Goal: Communication & Community: Answer question/provide support

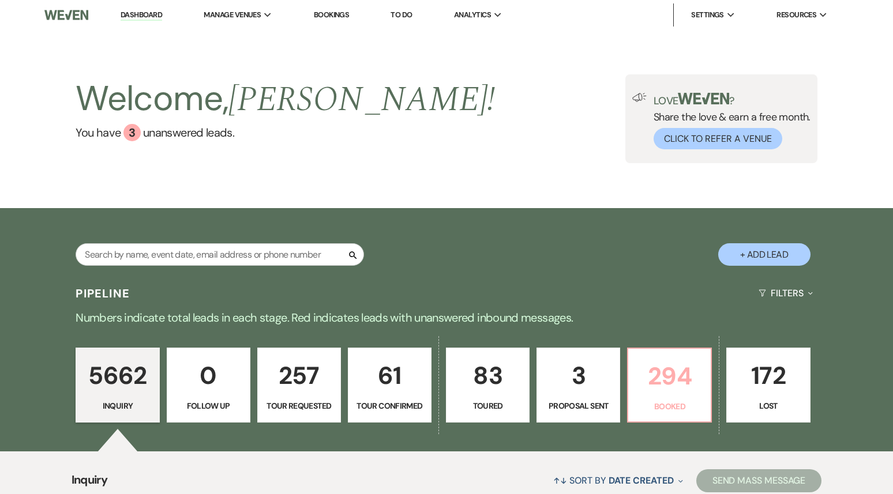
click at [647, 385] on p "294" at bounding box center [669, 376] width 69 height 39
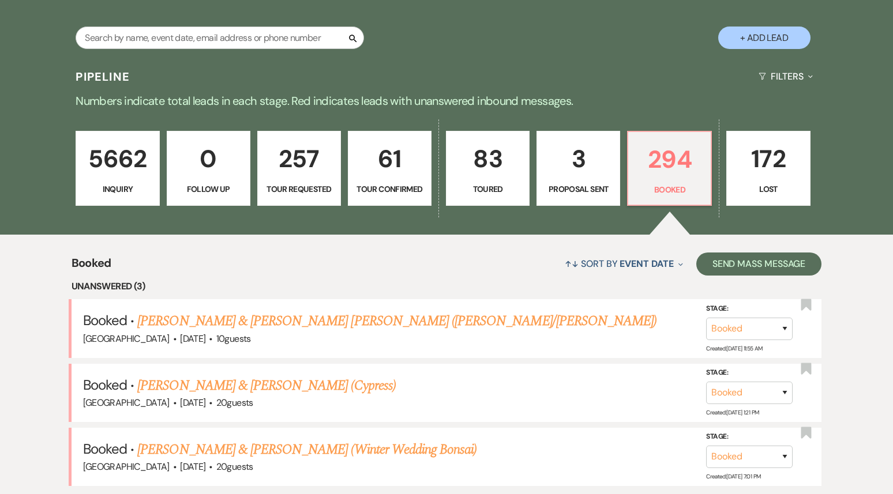
scroll to position [336, 0]
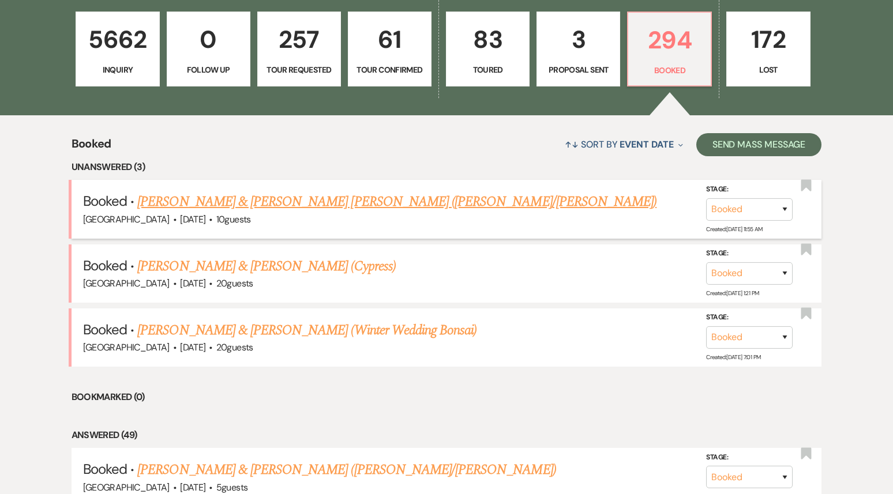
click at [293, 198] on link "[PERSON_NAME] & [PERSON_NAME] [PERSON_NAME] ([PERSON_NAME]/[PERSON_NAME])" at bounding box center [396, 202] width 519 height 21
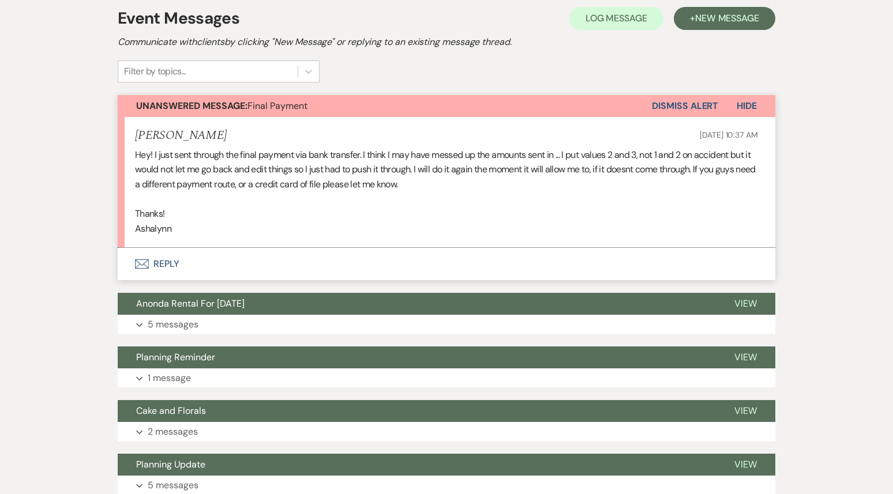
scroll to position [266, 0]
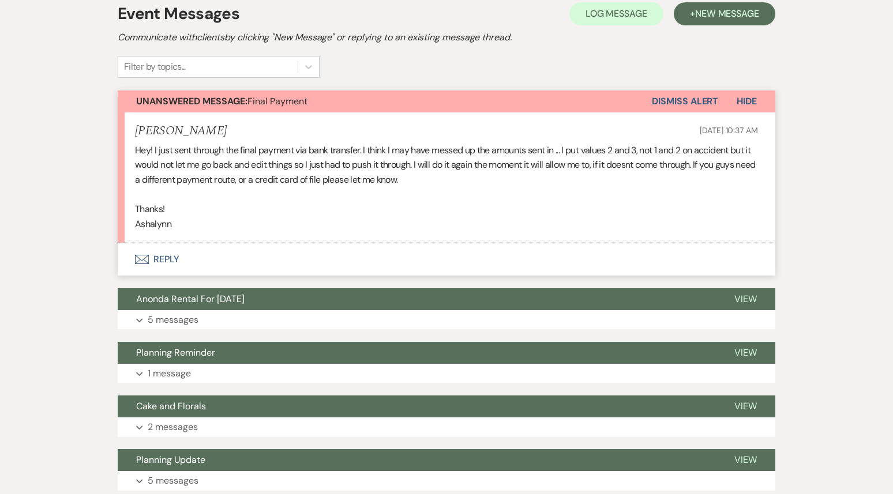
click at [264, 243] on button "Envelope Reply" at bounding box center [447, 259] width 658 height 32
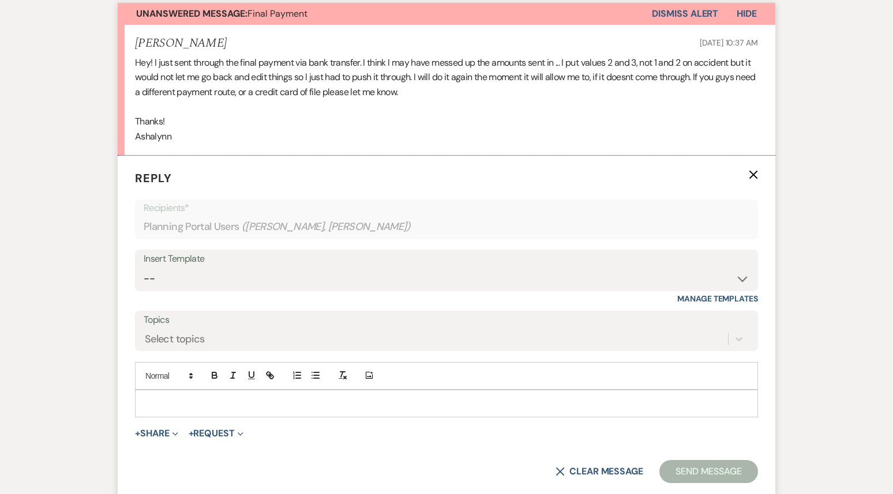
scroll to position [354, 0]
click at [197, 397] on p at bounding box center [446, 403] width 605 height 13
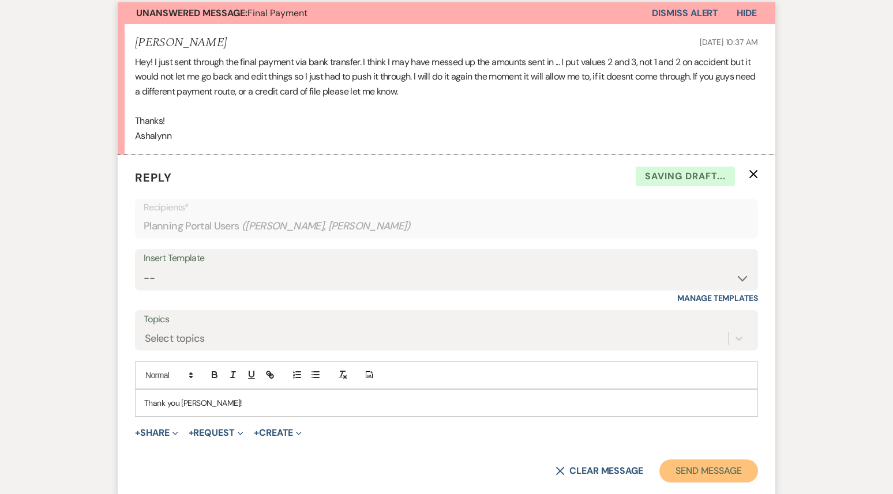
click at [714, 460] on button "Send Message" at bounding box center [709, 471] width 99 height 23
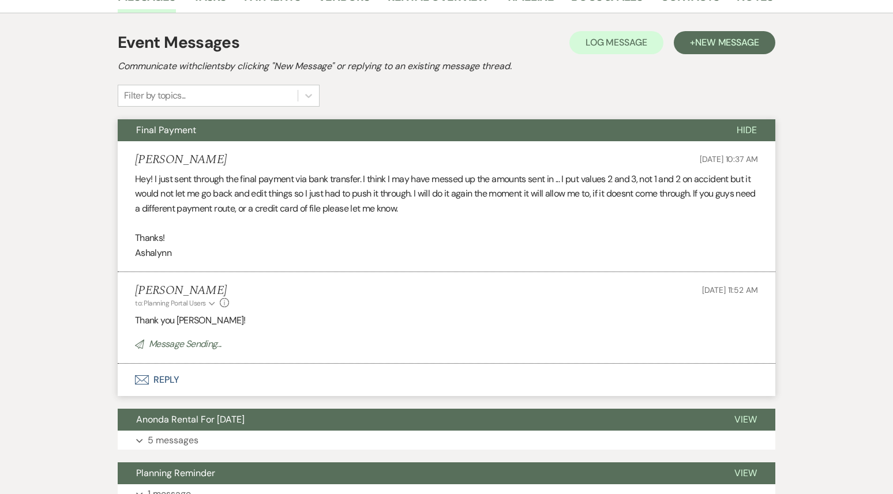
scroll to position [0, 0]
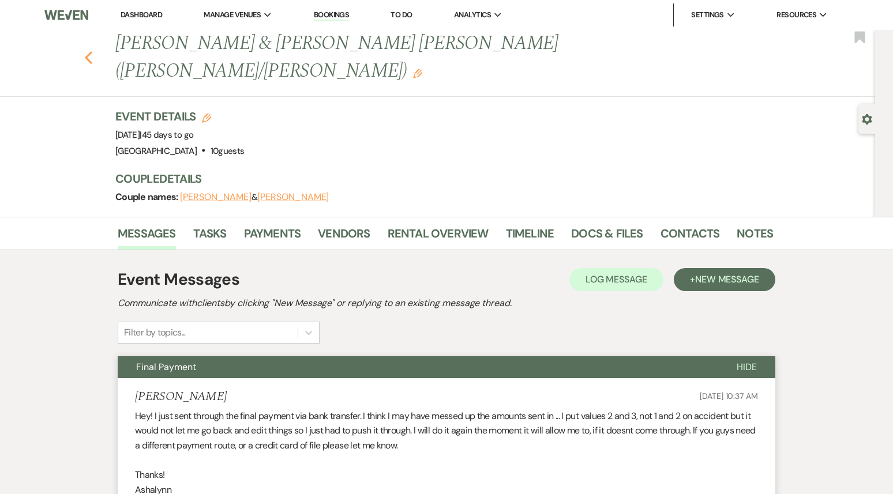
click at [91, 51] on icon "Previous" at bounding box center [88, 58] width 9 height 14
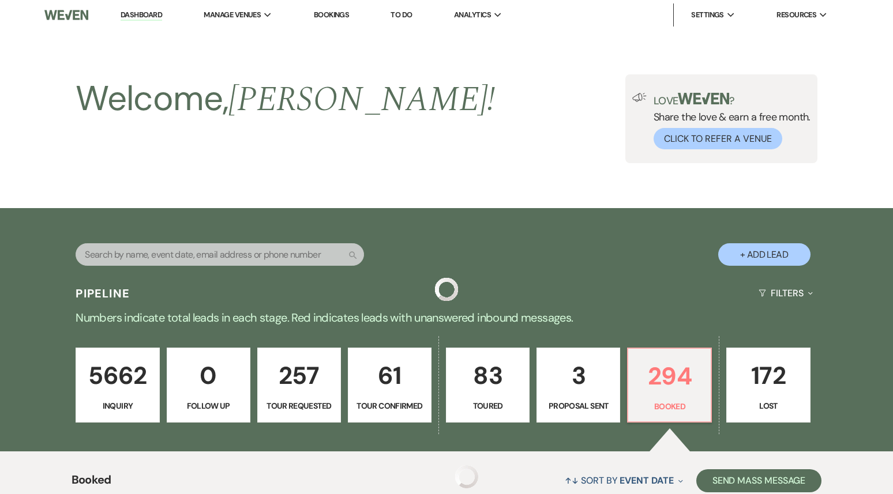
scroll to position [336, 0]
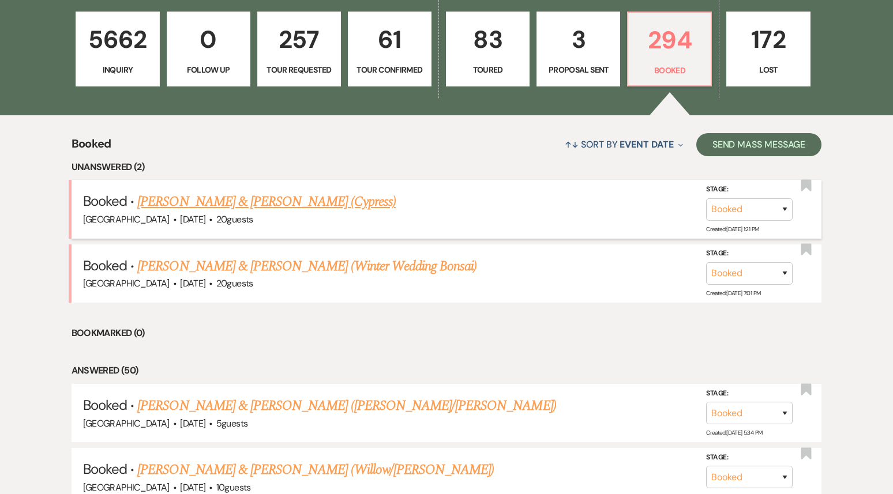
click at [280, 201] on link "[PERSON_NAME] & [PERSON_NAME] (Cypress)" at bounding box center [266, 202] width 258 height 21
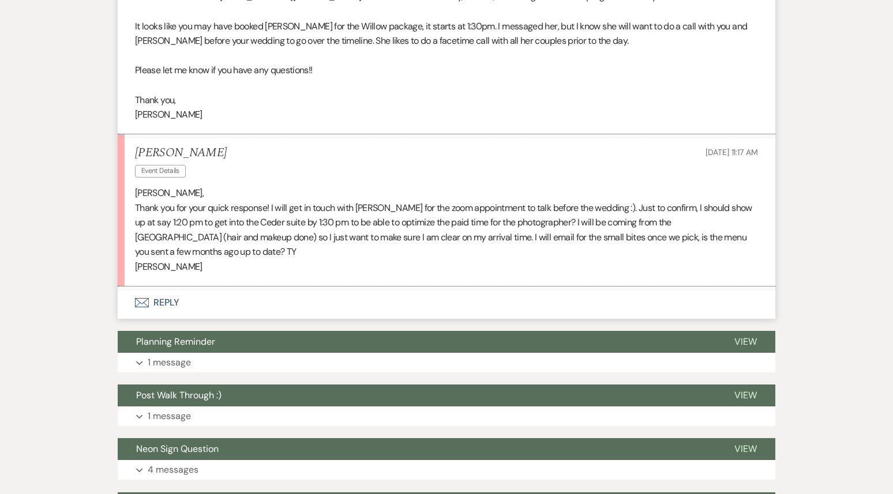
scroll to position [1035, 0]
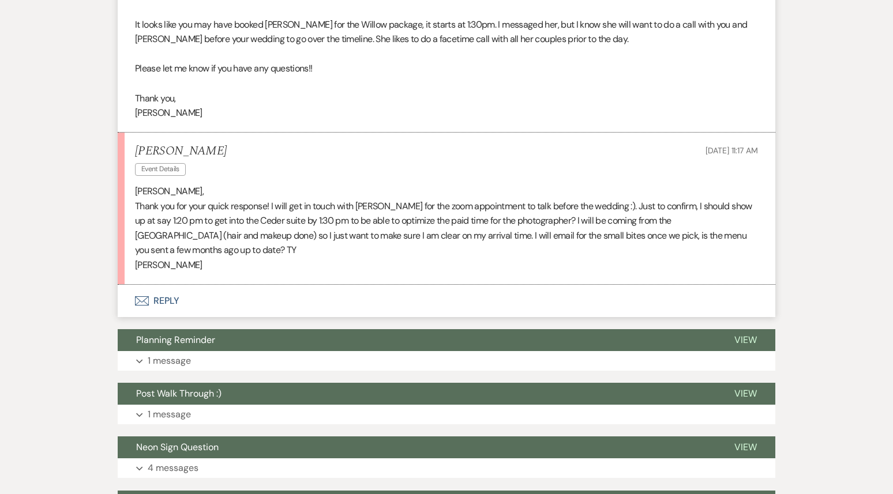
click at [290, 292] on button "Envelope Reply" at bounding box center [447, 301] width 658 height 32
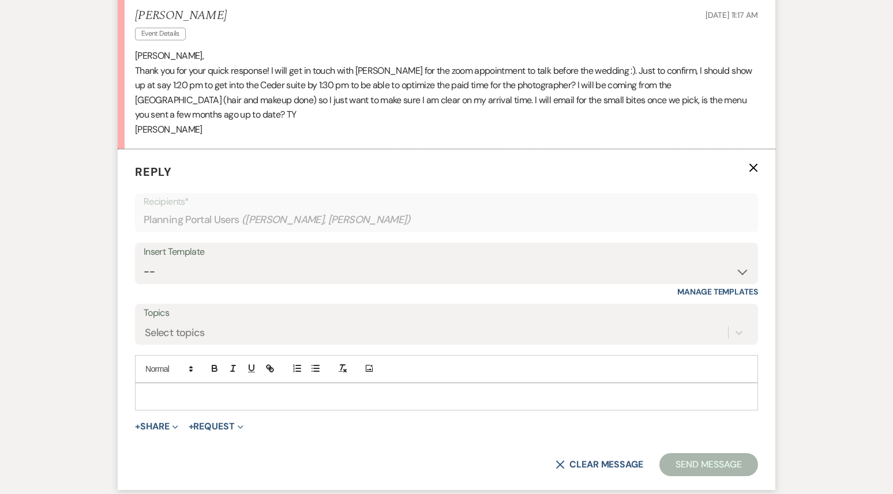
scroll to position [1168, 0]
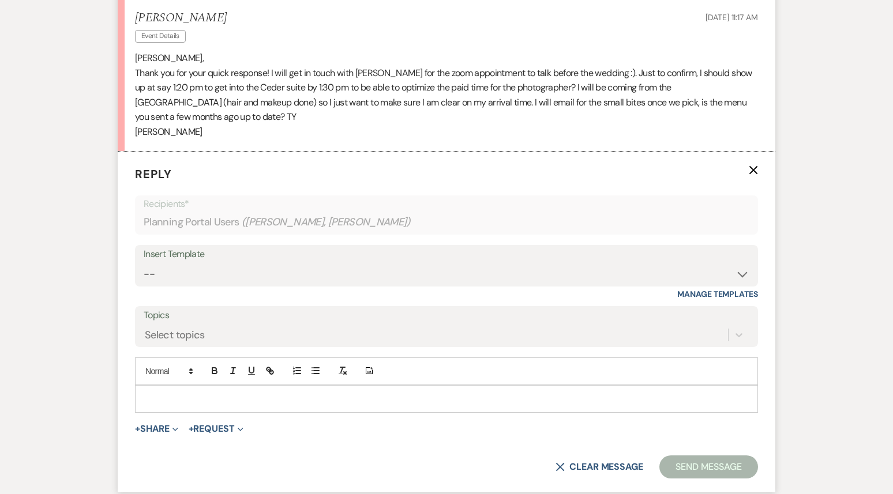
click at [192, 400] on p at bounding box center [446, 399] width 605 height 13
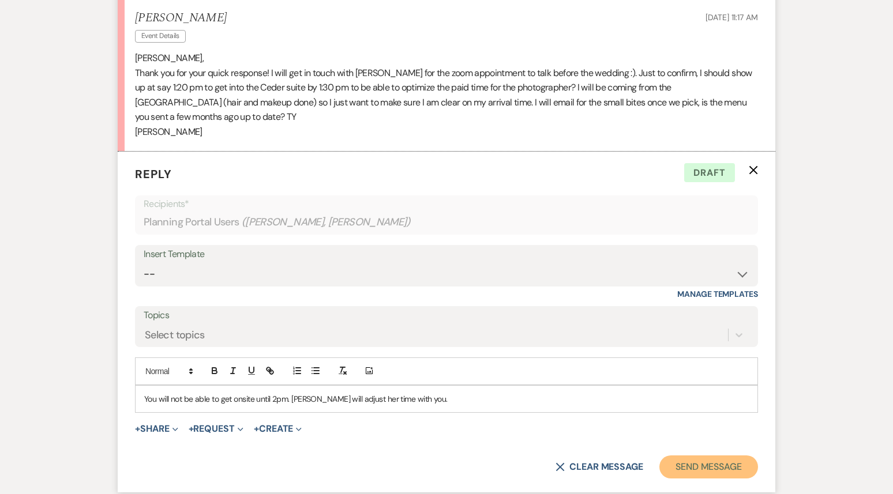
click at [712, 468] on button "Send Message" at bounding box center [709, 467] width 99 height 23
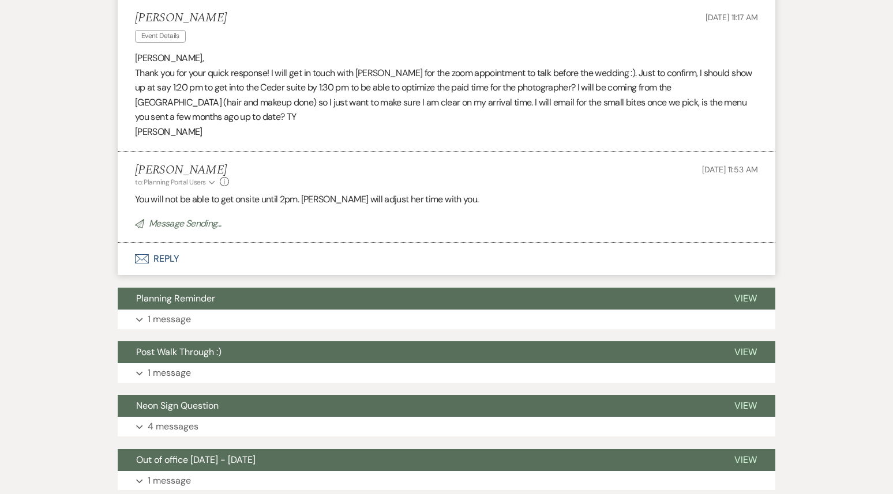
click at [261, 257] on button "Envelope Reply" at bounding box center [447, 259] width 658 height 32
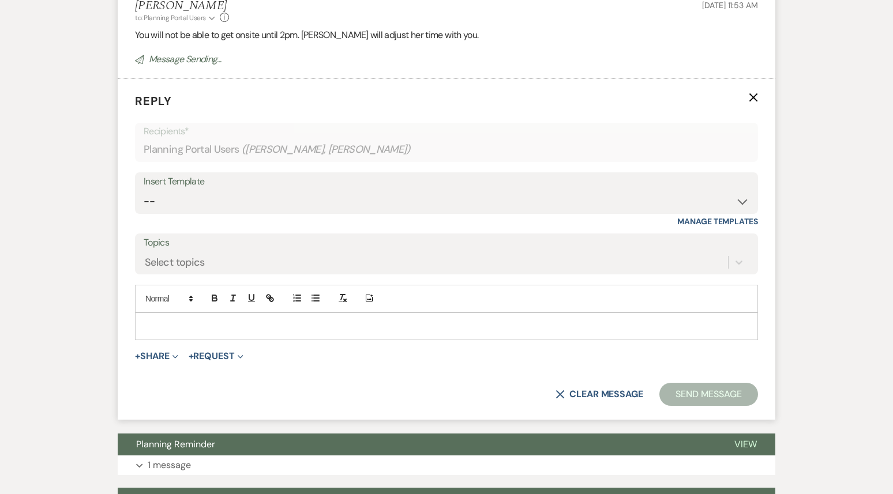
scroll to position [1335, 0]
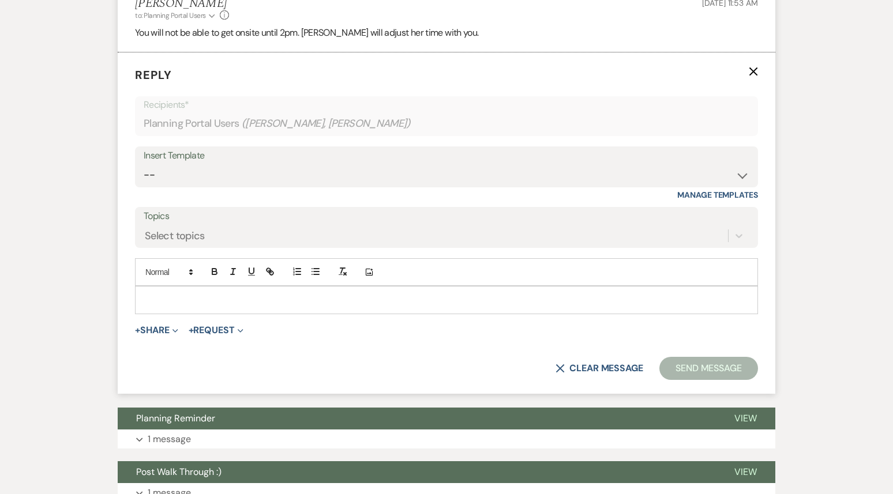
click at [191, 321] on form "Reply X Recipients* Planning Portal Users ( [PERSON_NAME], [PERSON_NAME] ) Inse…" at bounding box center [447, 224] width 658 height 342
click at [182, 301] on p at bounding box center [446, 300] width 605 height 13
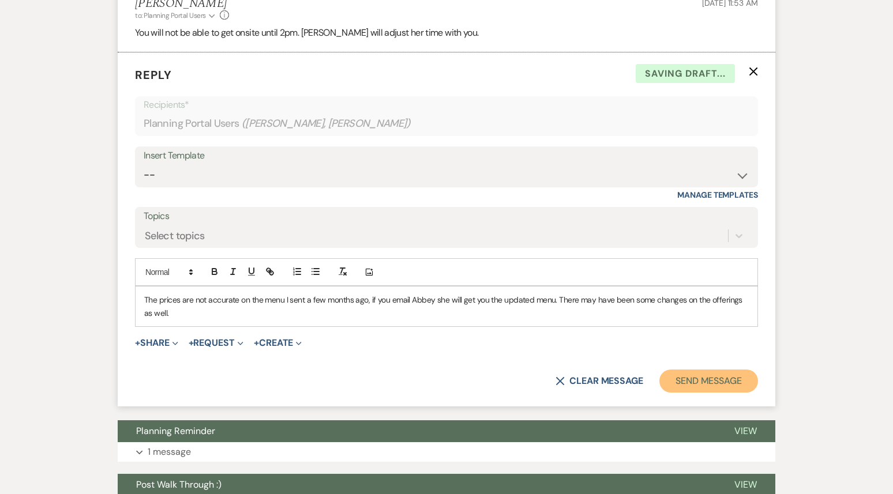
click at [703, 382] on button "Send Message" at bounding box center [709, 381] width 99 height 23
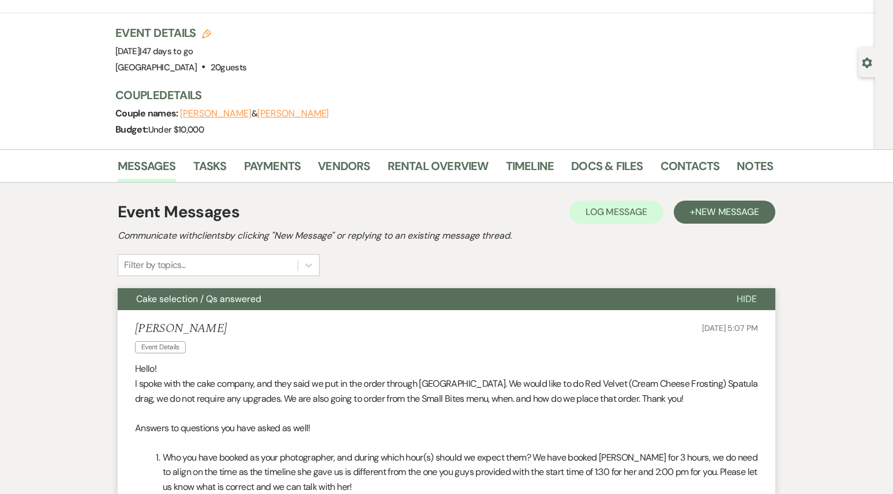
scroll to position [0, 0]
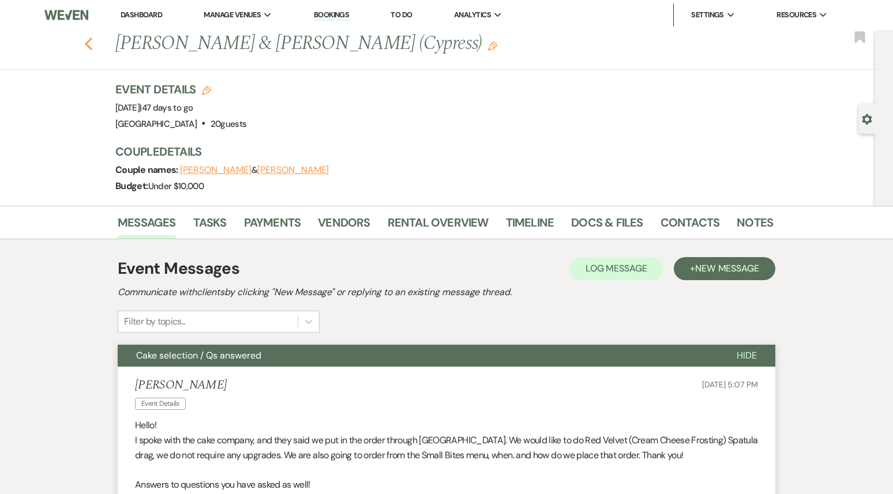
click at [88, 39] on icon "Previous" at bounding box center [88, 44] width 9 height 14
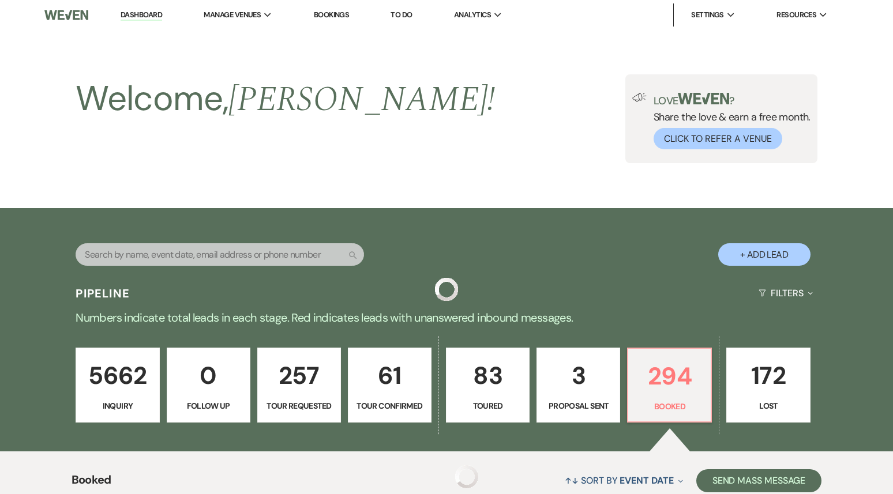
scroll to position [336, 0]
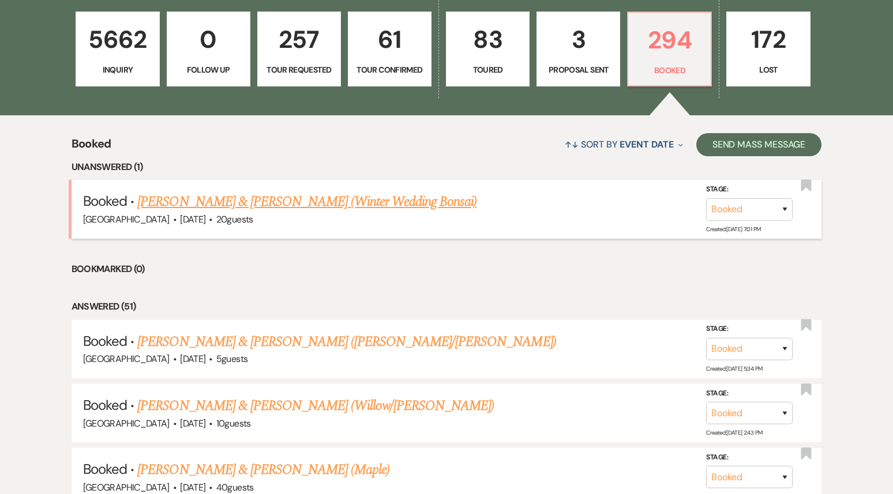
click at [286, 205] on link "[PERSON_NAME] & [PERSON_NAME] (Winter Wedding Bonsai)" at bounding box center [306, 202] width 339 height 21
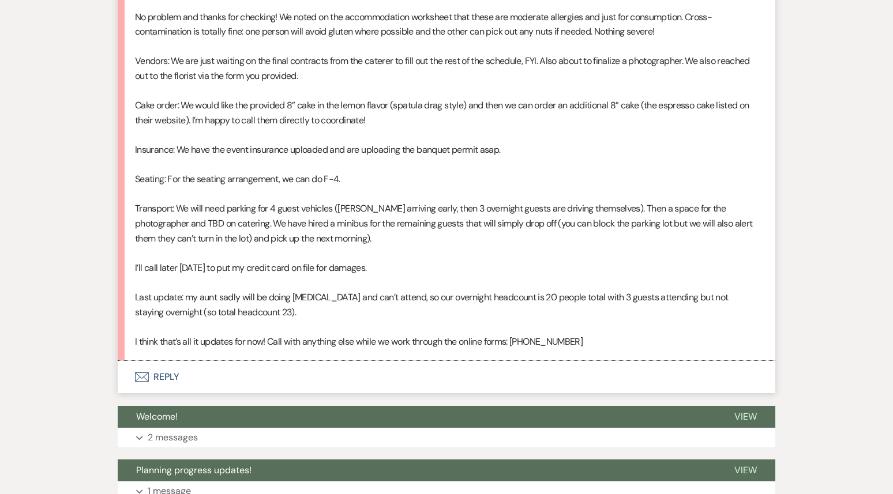
scroll to position [575, 0]
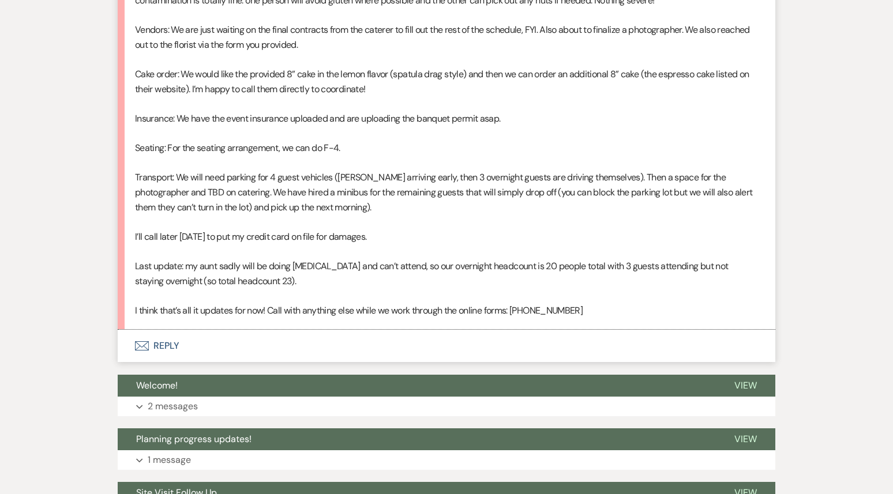
click at [249, 344] on button "Envelope Reply" at bounding box center [447, 346] width 658 height 32
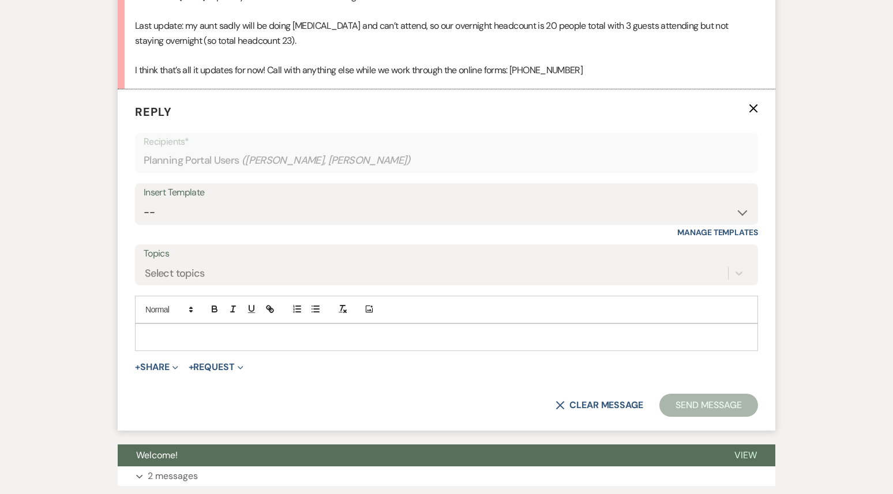
scroll to position [856, 0]
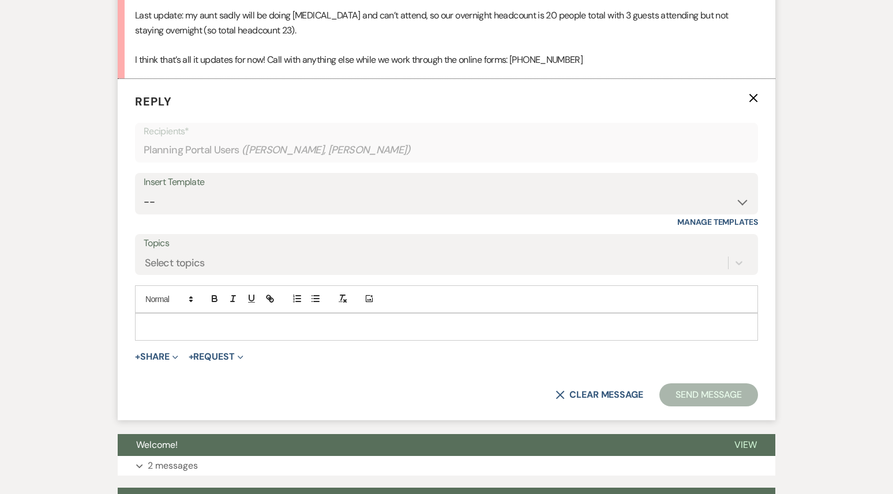
click at [176, 323] on p at bounding box center [446, 327] width 605 height 13
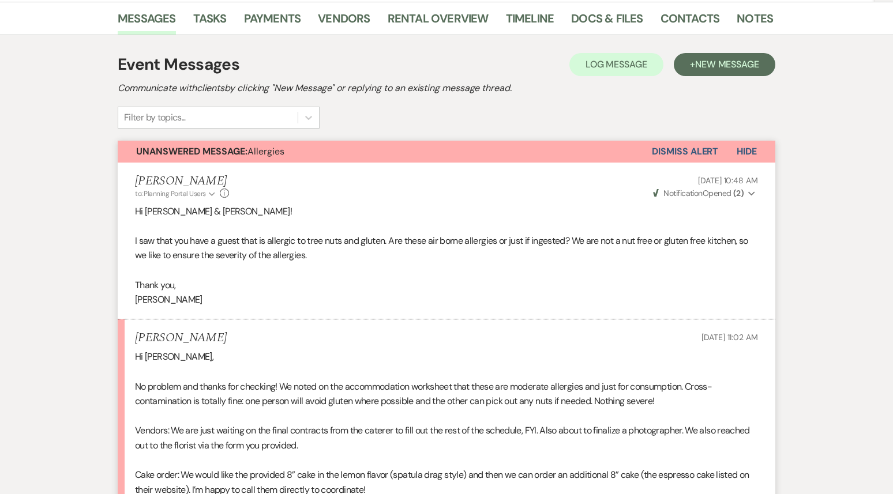
scroll to position [0, 0]
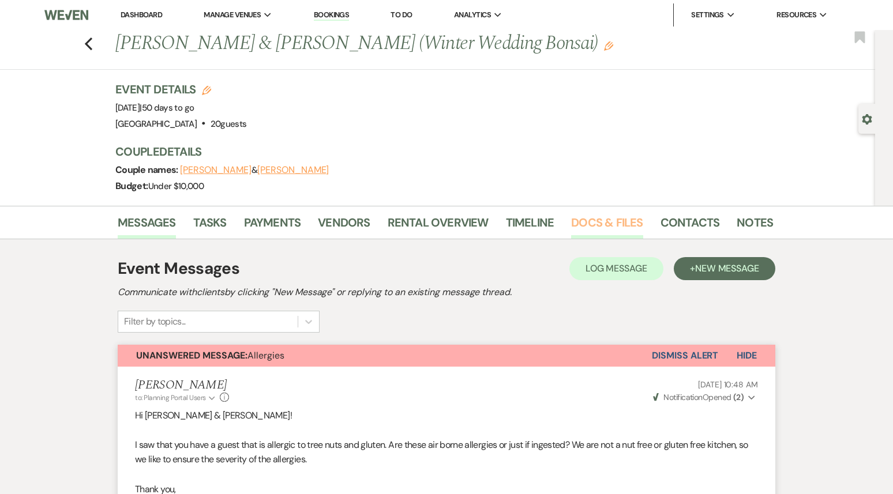
click at [598, 220] on link "Docs & Files" at bounding box center [607, 225] width 72 height 25
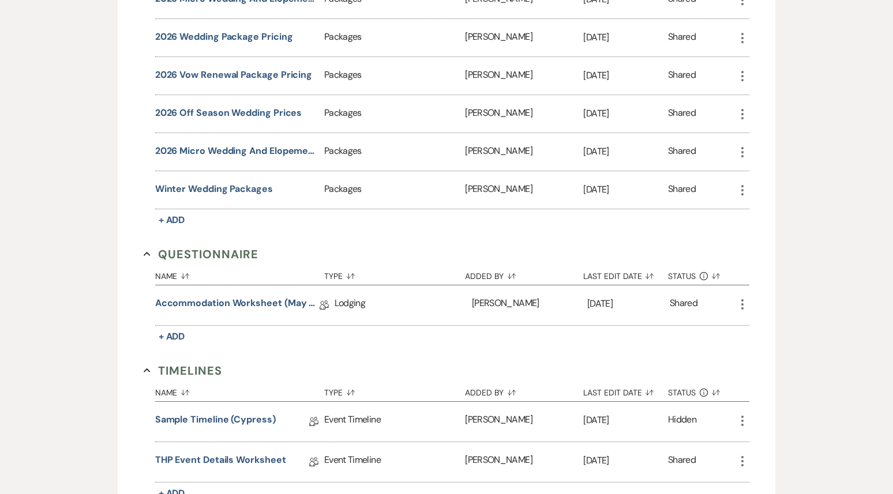
scroll to position [1103, 0]
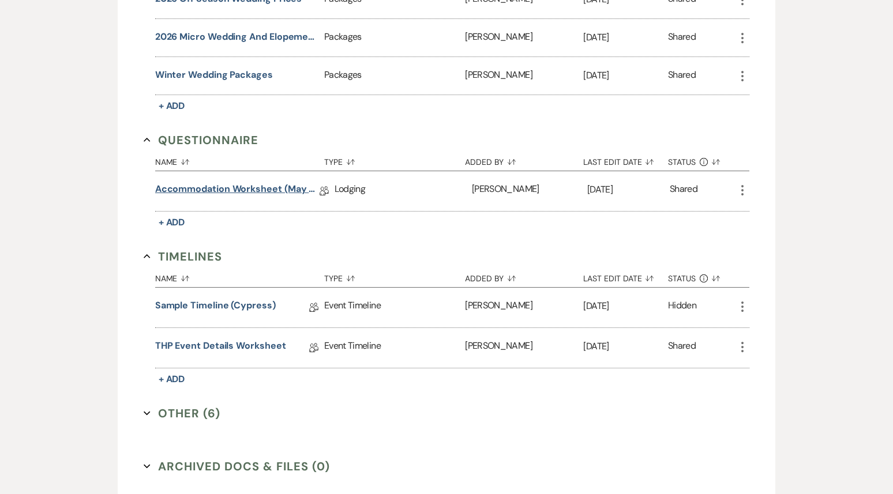
click at [265, 187] on link "Accommodation Worksheet (May - October)" at bounding box center [237, 191] width 164 height 18
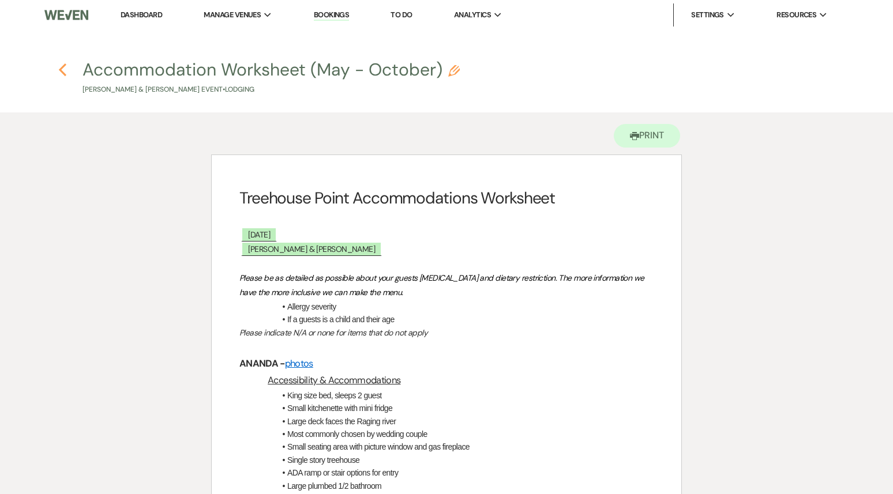
click at [62, 70] on icon "Previous" at bounding box center [62, 70] width 9 height 14
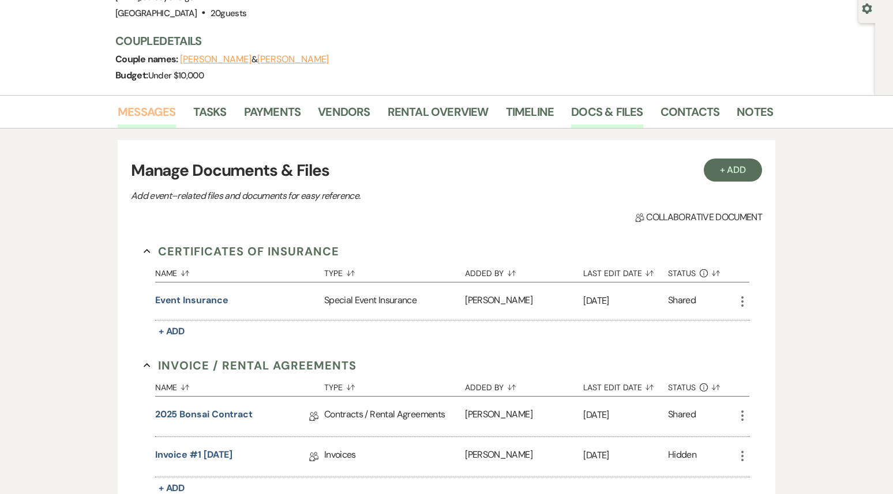
click at [163, 117] on link "Messages" at bounding box center [147, 115] width 58 height 25
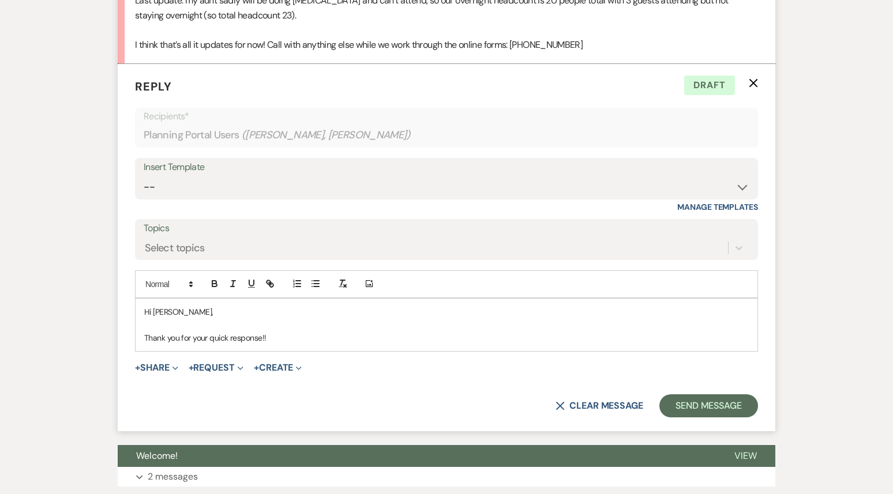
scroll to position [872, 0]
click at [289, 333] on p "Thank you for your quick response!!" at bounding box center [446, 337] width 605 height 13
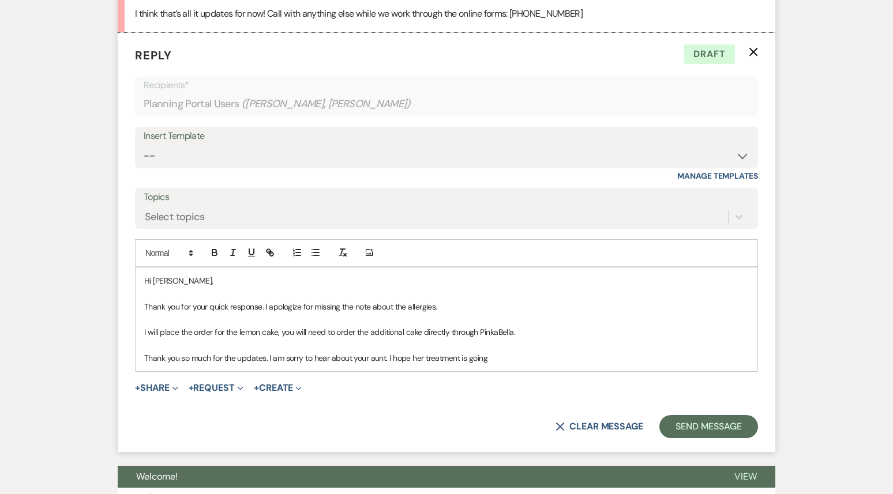
scroll to position [905, 0]
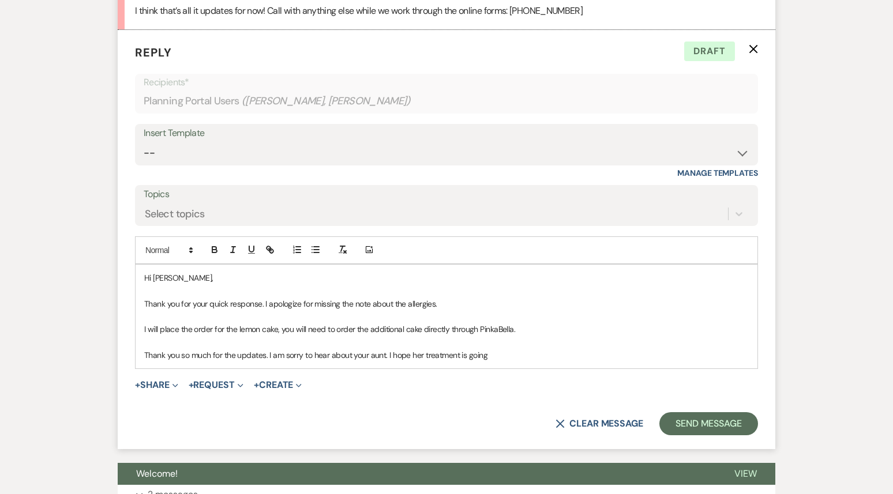
drag, startPoint x: 499, startPoint y: 357, endPoint x: 302, endPoint y: 355, distance: 196.2
click at [302, 355] on p "Thank you so much for the updates. I am sorry to hear about your aunt. I hope h…" at bounding box center [446, 355] width 605 height 13
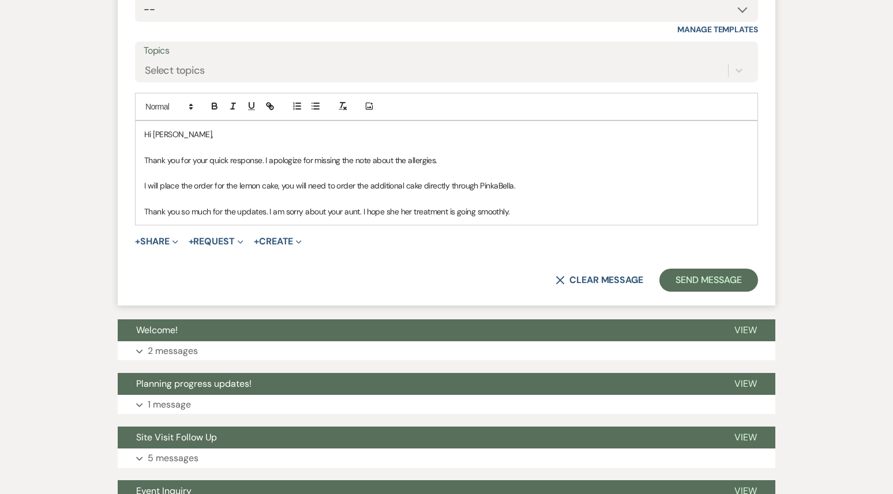
scroll to position [1108, 0]
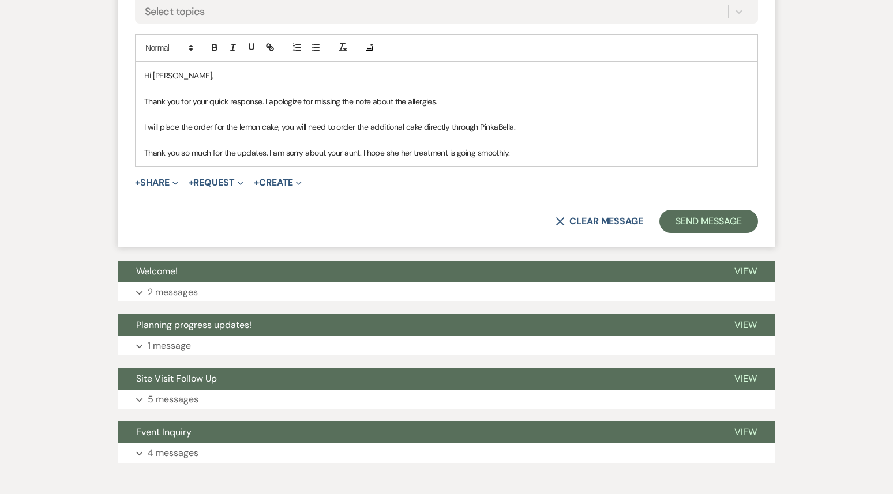
click at [530, 121] on p "I will place the order for the lemon cake, you will need to order the additiona…" at bounding box center [446, 127] width 605 height 13
click at [286, 153] on p "Thank you so much for the updates. I am sorry about your aunt. I hope she her t…" at bounding box center [446, 153] width 605 height 13
click at [314, 153] on p "Thank you so much for the updates. I am so sorry about your aunt. I hope she he…" at bounding box center [446, 153] width 605 height 13
click at [559, 155] on p "Thank you so much for the updates. I am so sorry to hear about your aunt. I hop…" at bounding box center [446, 153] width 605 height 13
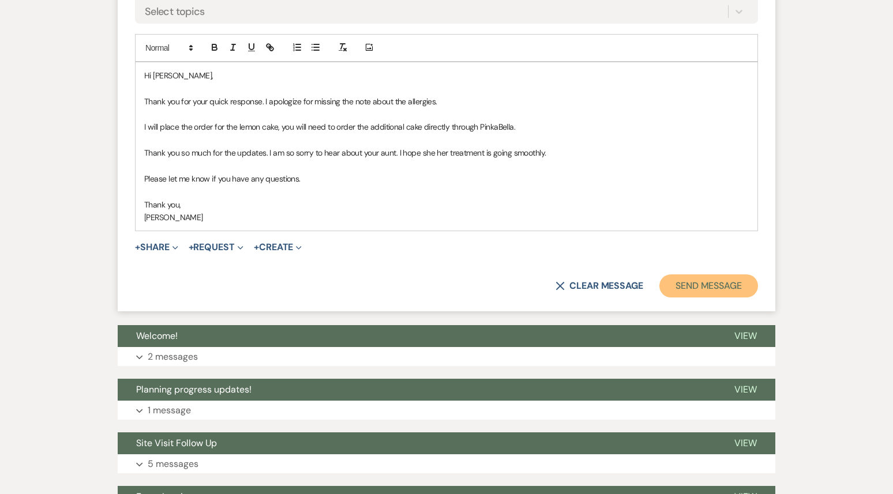
click at [747, 282] on button "Send Message" at bounding box center [709, 286] width 99 height 23
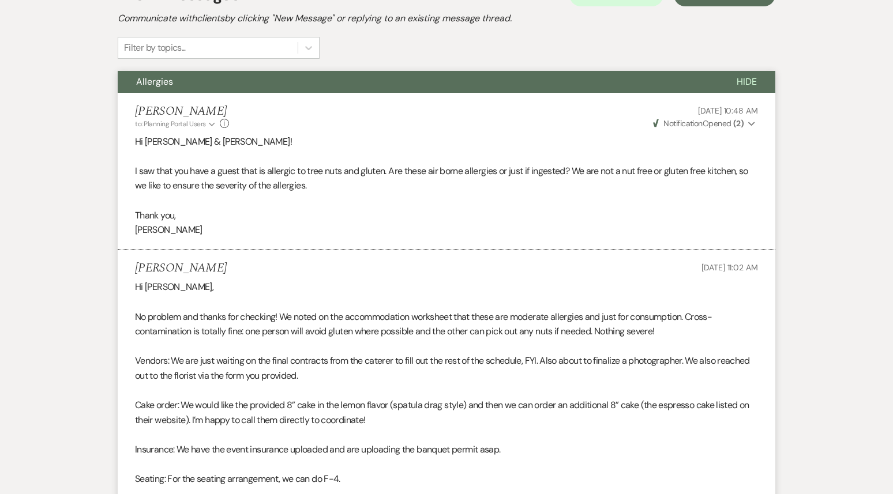
scroll to position [0, 0]
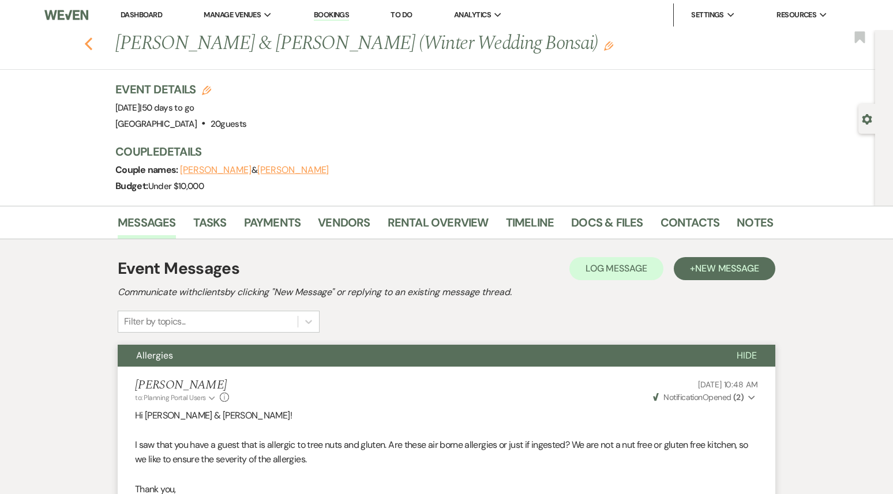
click at [86, 46] on icon "Previous" at bounding box center [88, 44] width 9 height 14
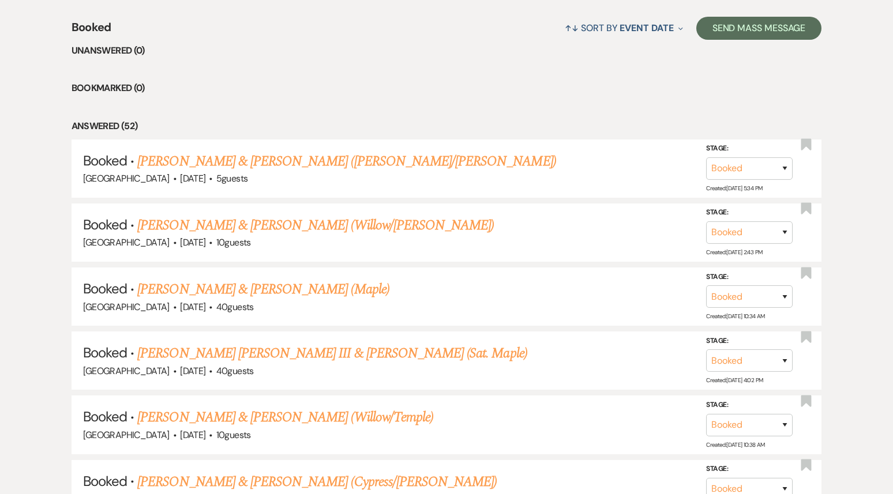
scroll to position [474, 0]
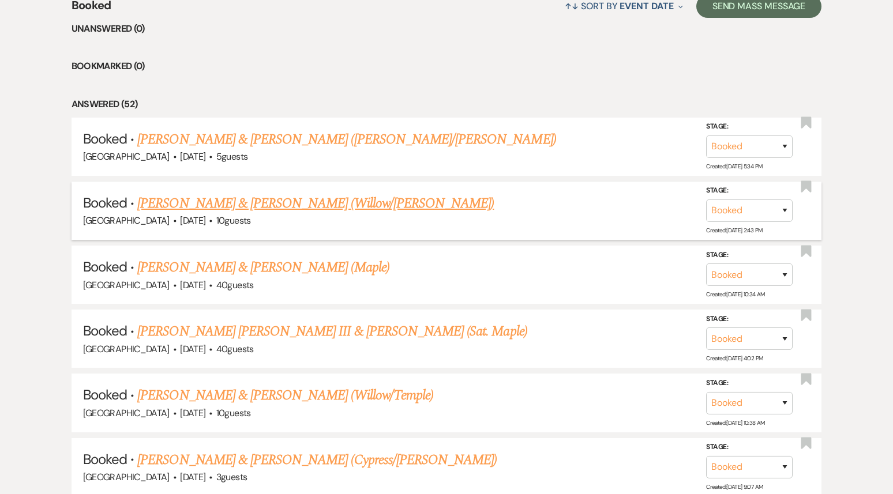
click at [286, 205] on link "[PERSON_NAME] & [PERSON_NAME] (Willow/[PERSON_NAME])" at bounding box center [315, 203] width 357 height 21
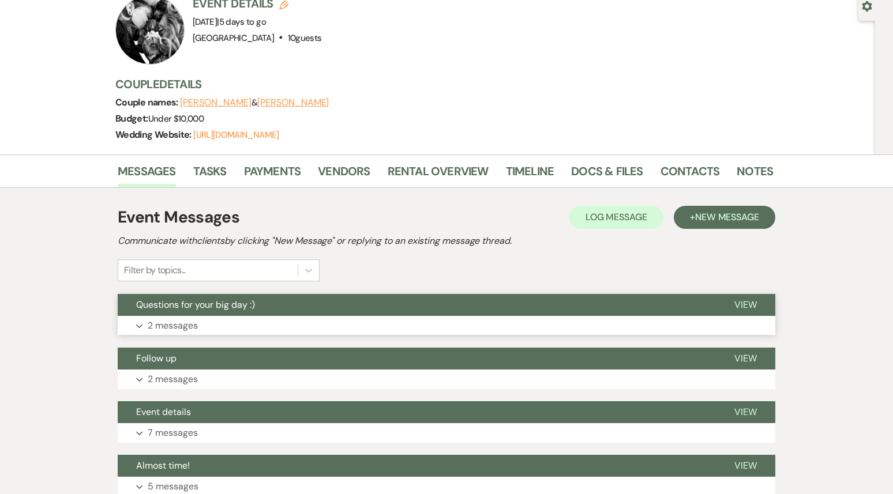
click at [300, 316] on button "Expand 2 messages" at bounding box center [447, 326] width 658 height 20
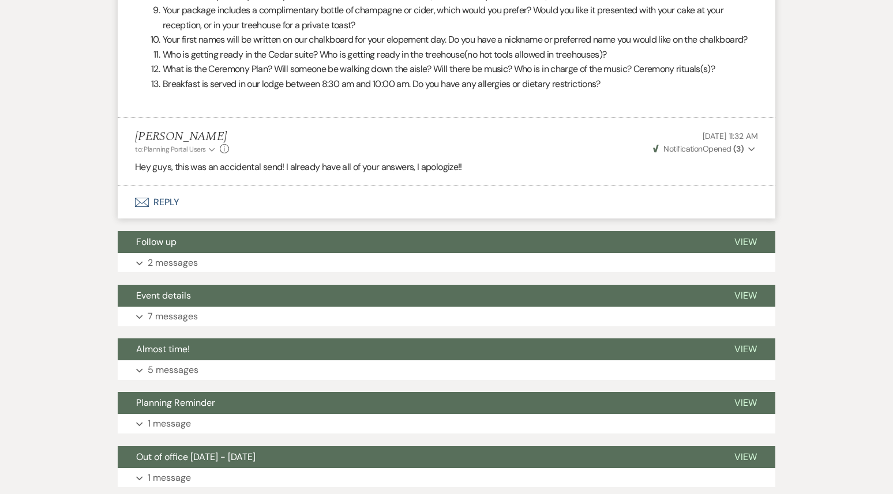
scroll to position [619, 0]
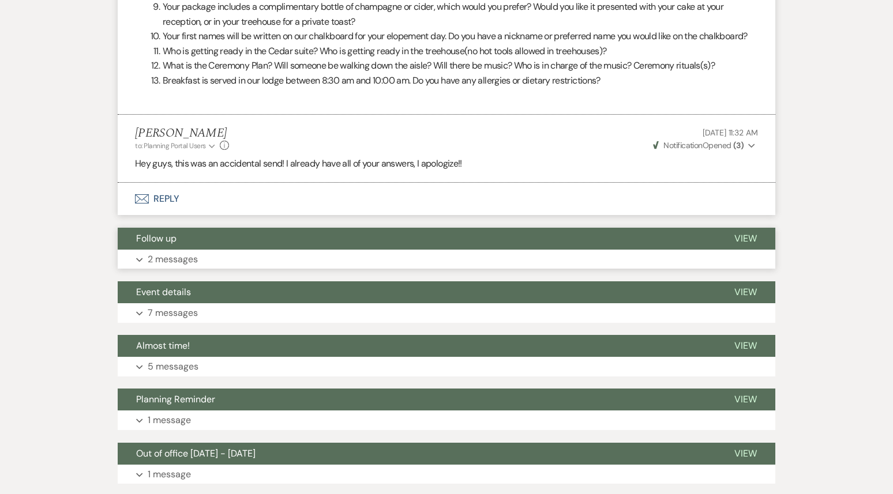
click at [301, 250] on button "Expand 2 messages" at bounding box center [447, 260] width 658 height 20
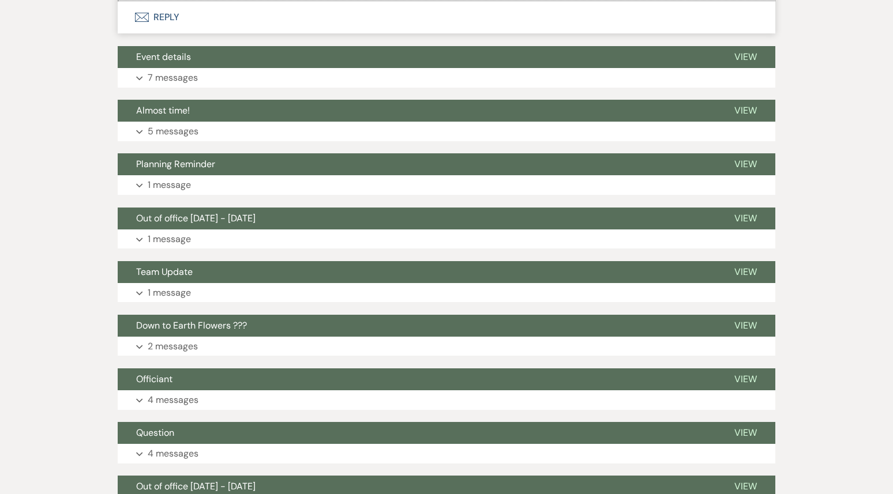
scroll to position [1457, 0]
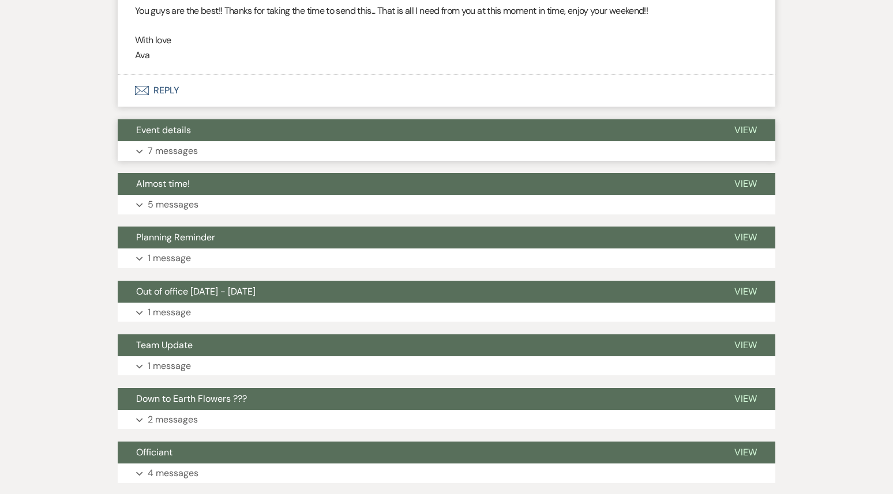
click at [371, 141] on button "Expand 7 messages" at bounding box center [447, 151] width 658 height 20
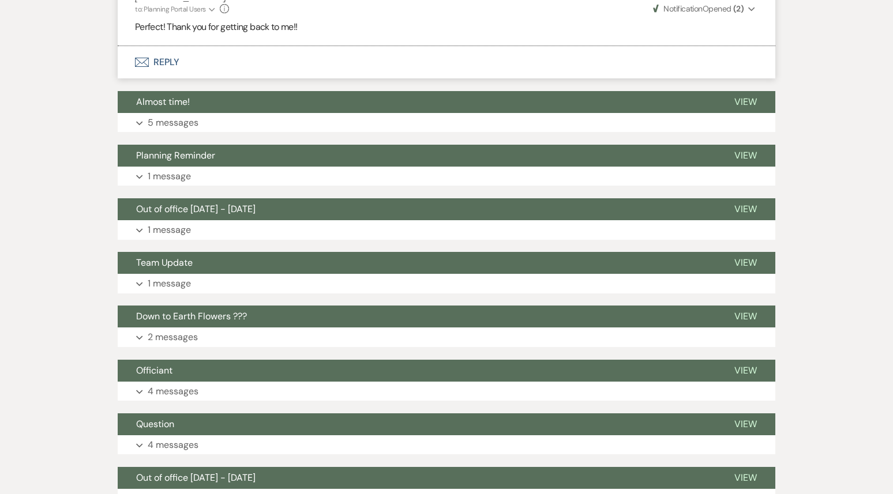
scroll to position [3190, 0]
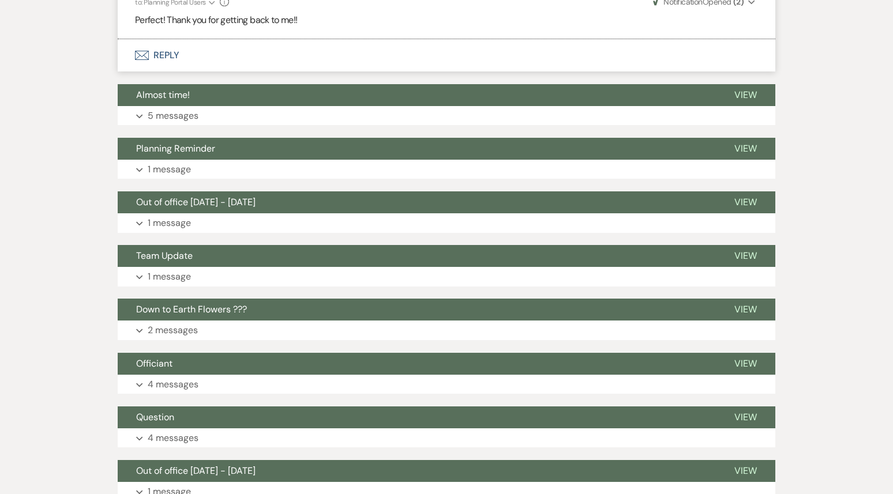
click at [366, 106] on button "Expand 5 messages" at bounding box center [447, 116] width 658 height 20
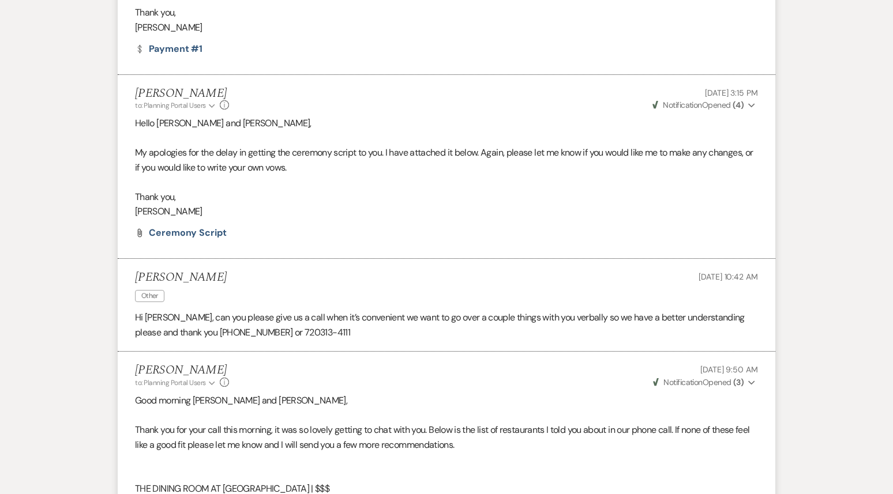
scroll to position [3631, 0]
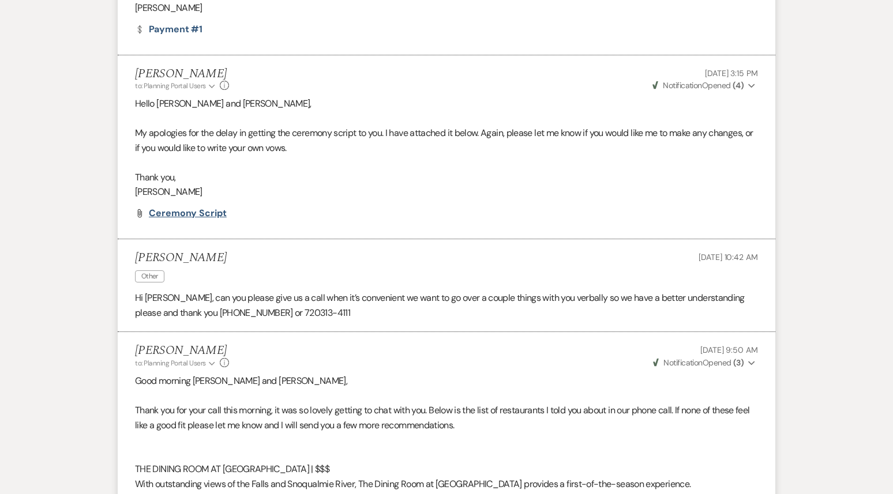
click at [212, 207] on span "Ceremony Script" at bounding box center [188, 213] width 78 height 12
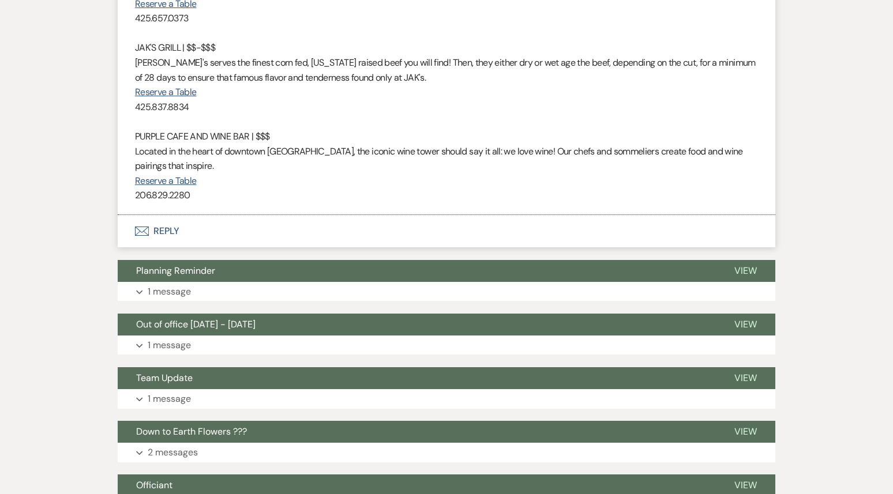
scroll to position [4385, 0]
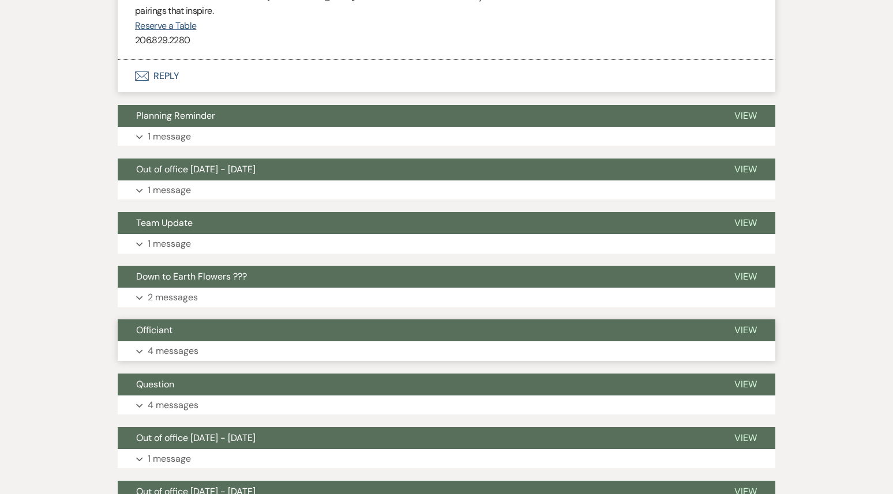
click at [222, 342] on button "Expand 4 messages" at bounding box center [447, 352] width 658 height 20
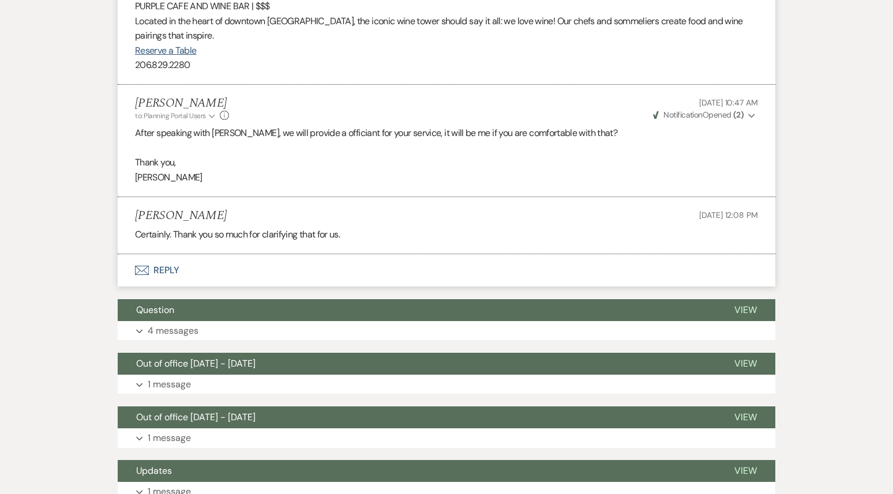
scroll to position [5232, 0]
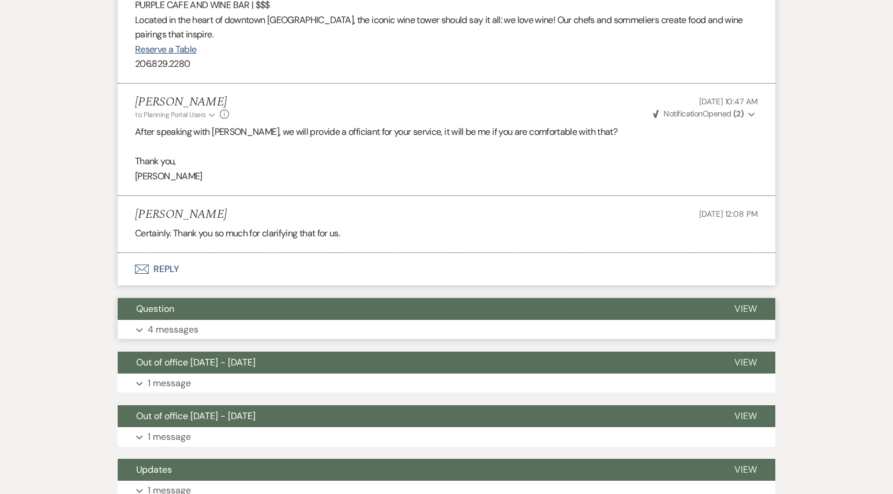
click at [225, 320] on button "Expand 4 messages" at bounding box center [447, 330] width 658 height 20
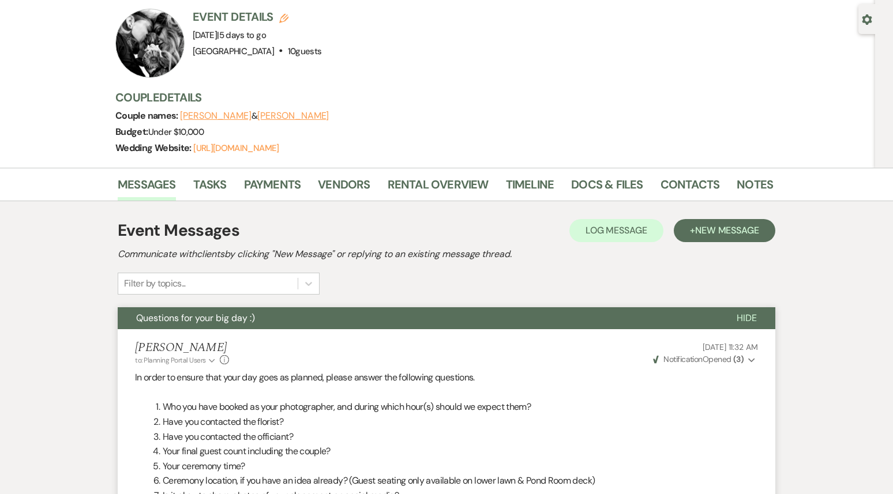
scroll to position [0, 0]
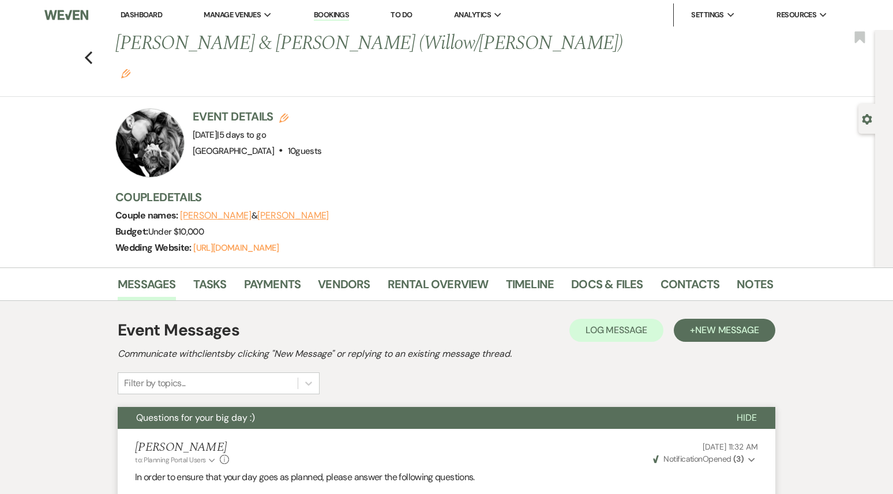
click at [145, 17] on link "Dashboard" at bounding box center [142, 15] width 42 height 10
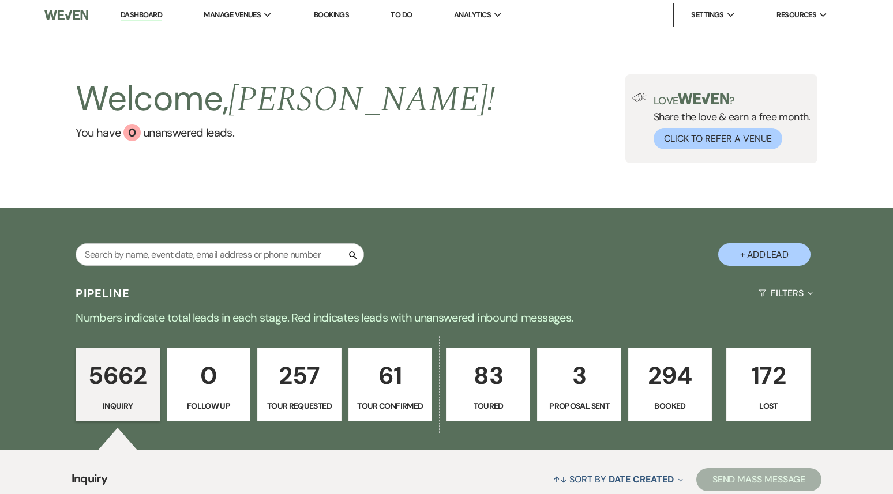
click at [391, 391] on p "61" at bounding box center [390, 376] width 69 height 39
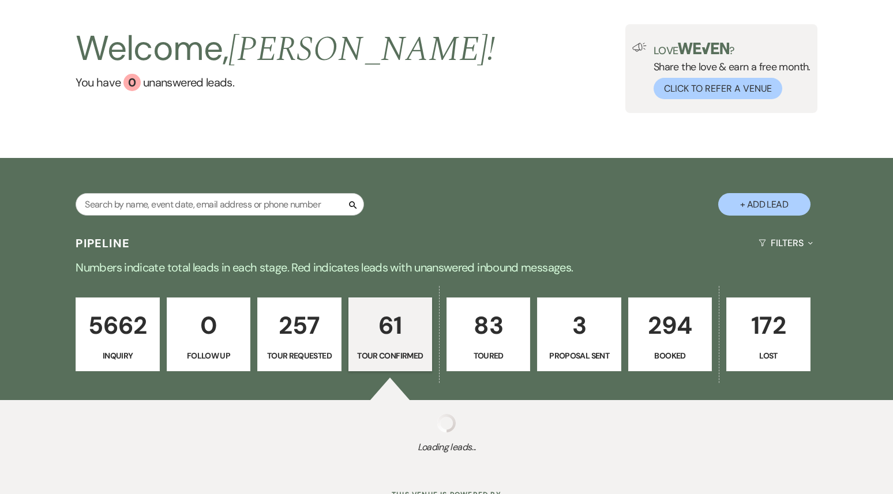
select select "4"
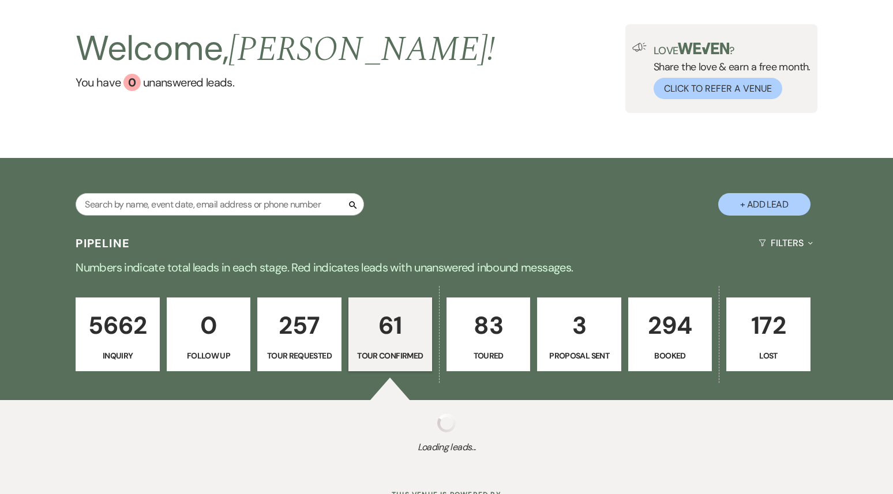
select select "4"
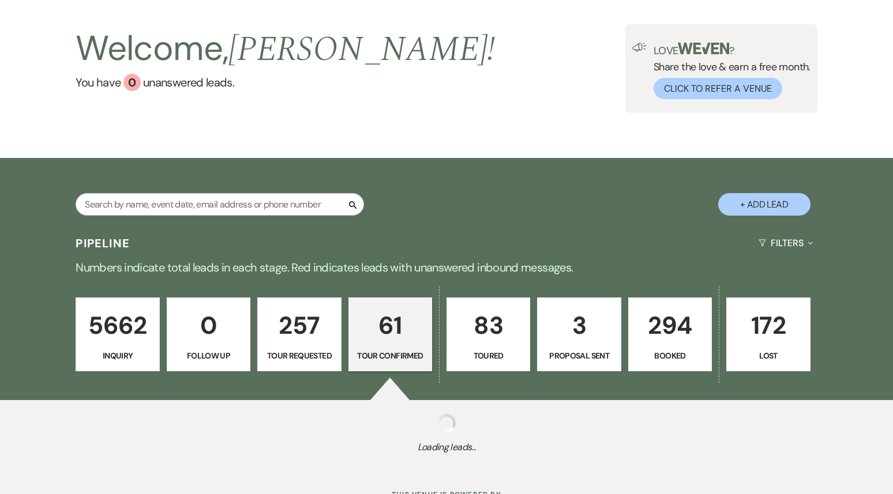
select select "4"
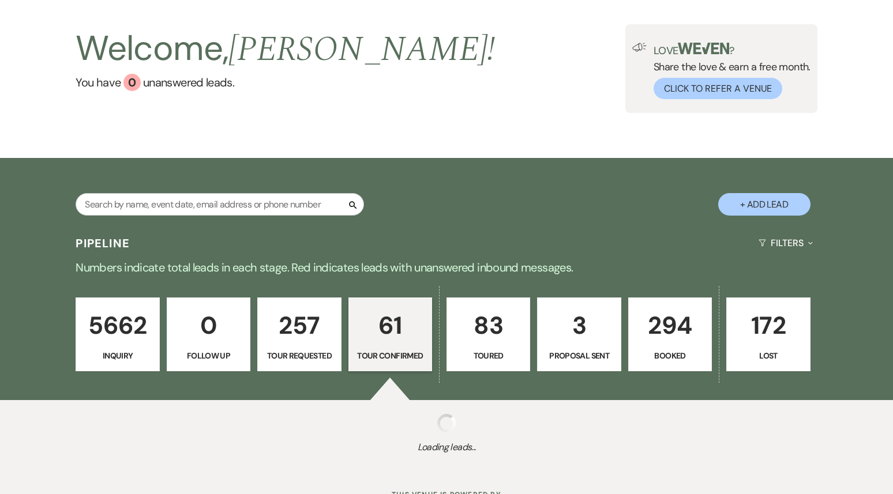
select select "4"
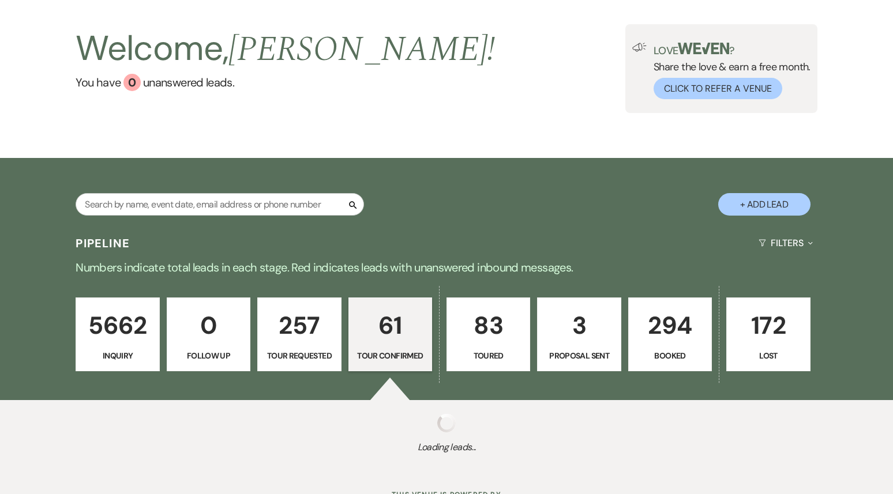
select select "4"
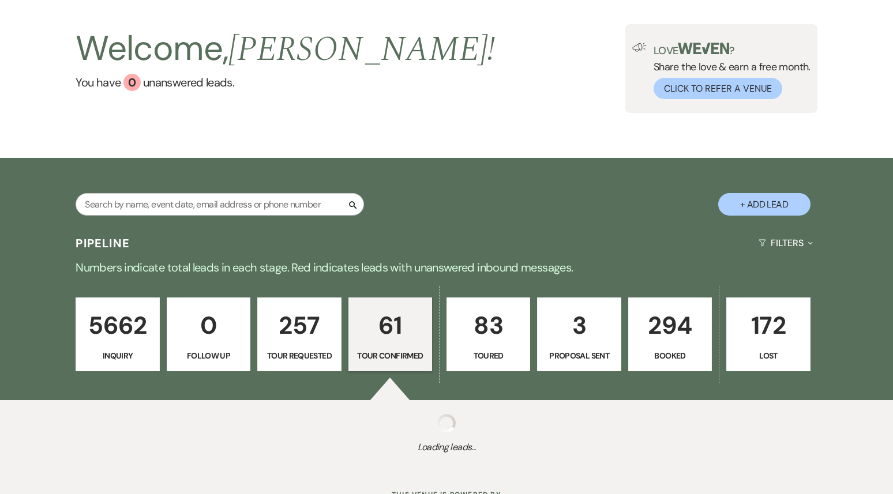
select select "4"
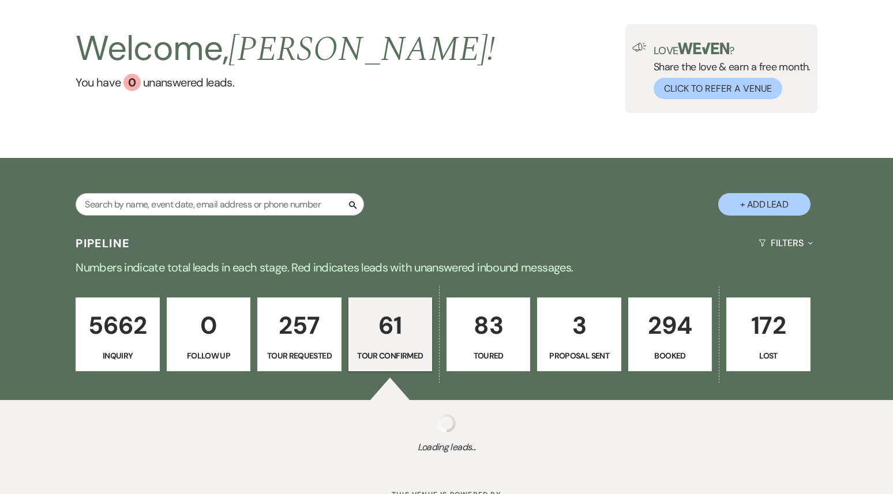
select select "4"
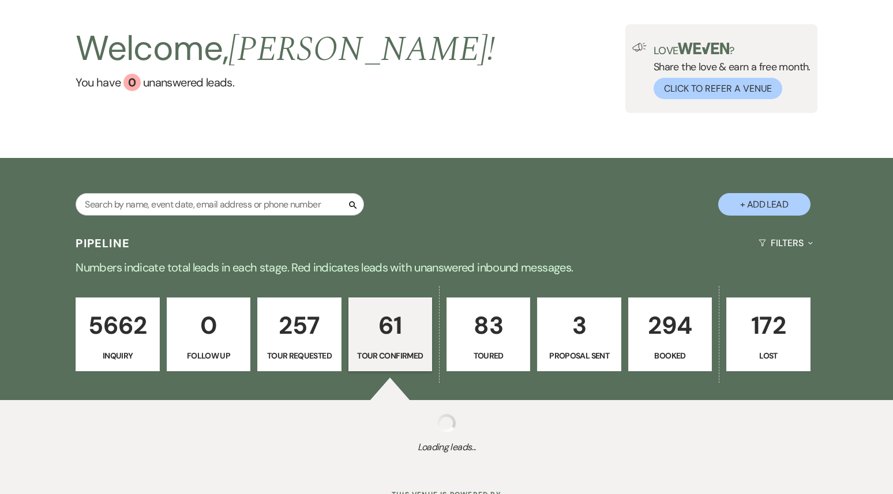
select select "4"
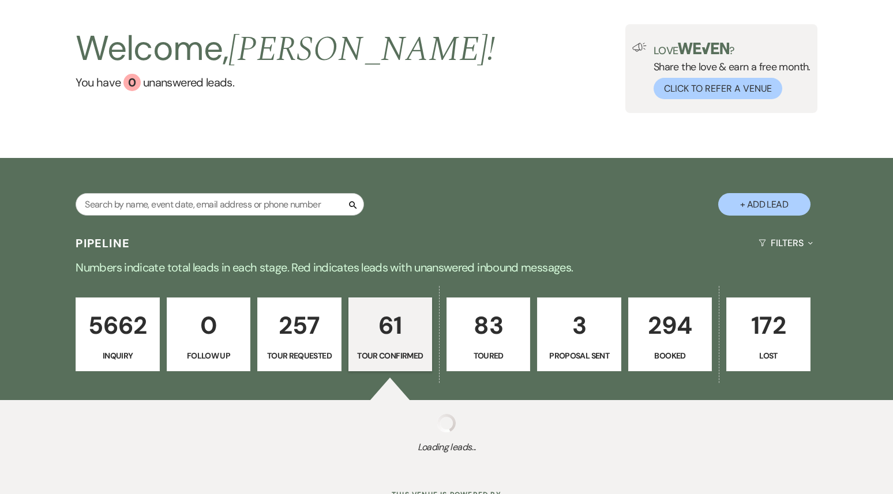
select select "4"
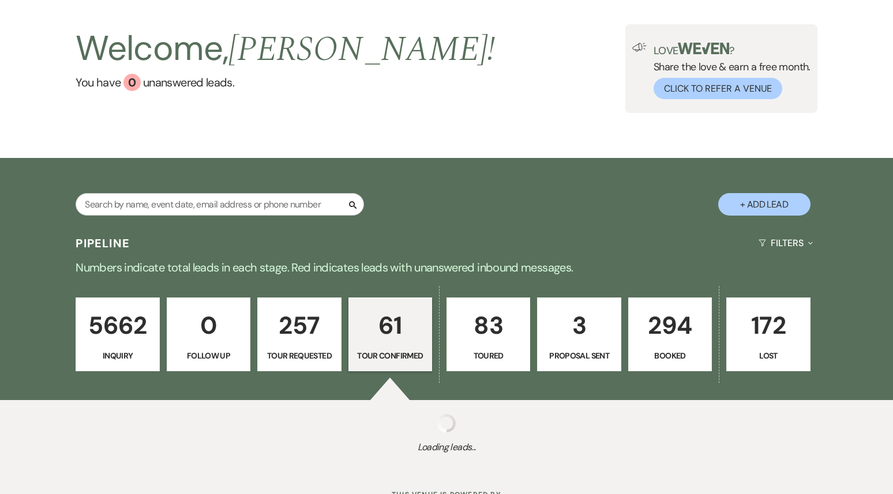
select select "4"
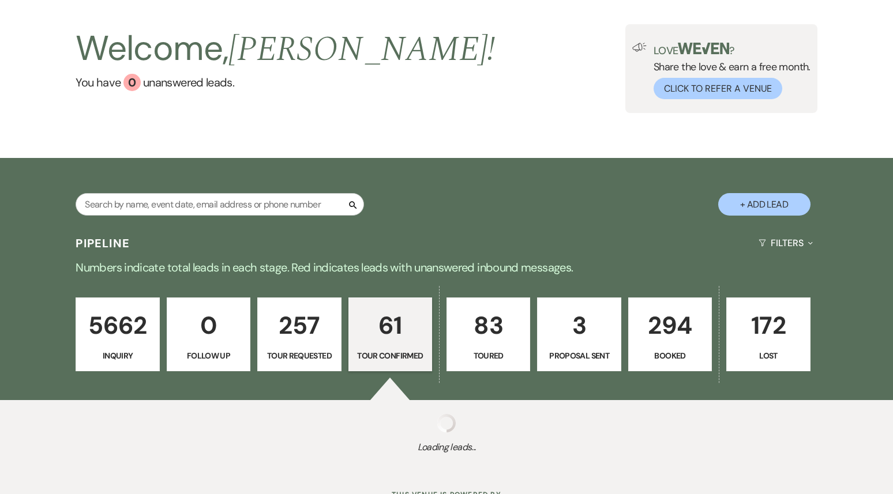
select select "4"
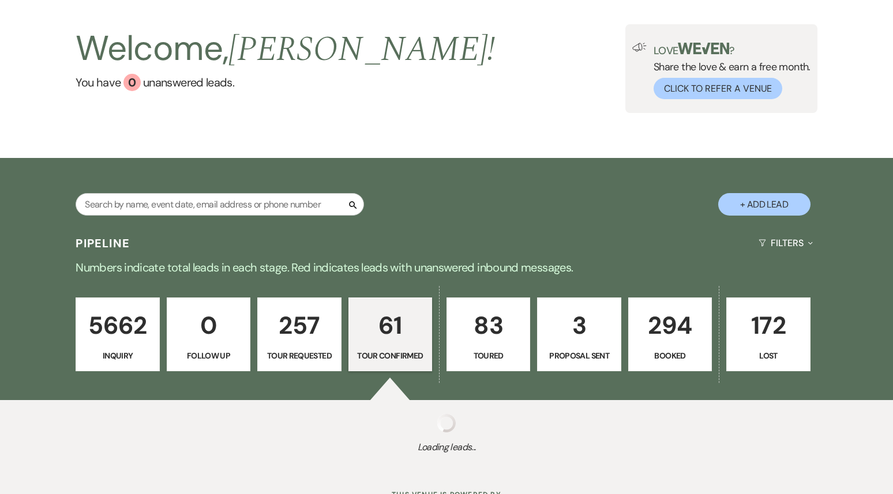
select select "4"
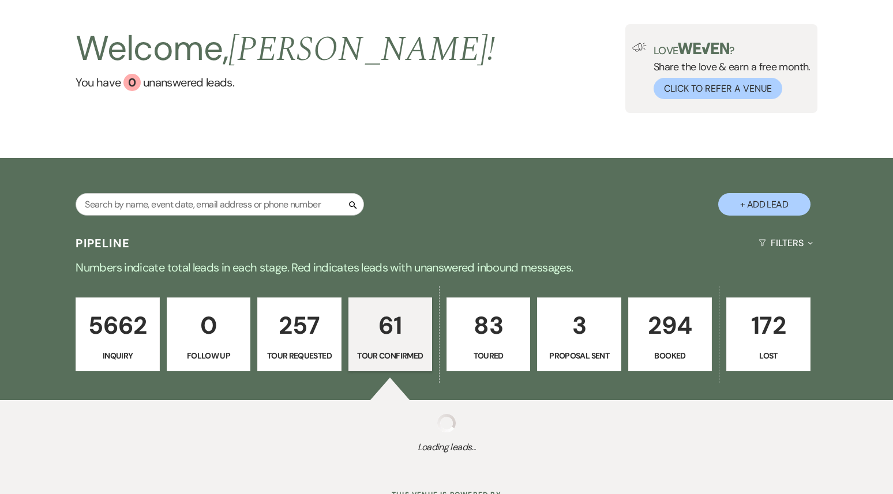
select select "4"
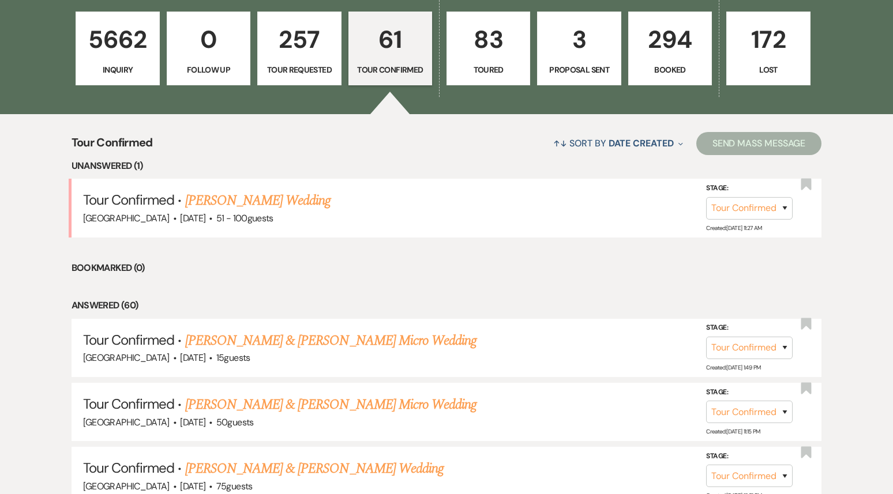
scroll to position [336, 0]
click at [253, 198] on link "[PERSON_NAME] Wedding" at bounding box center [258, 201] width 146 height 21
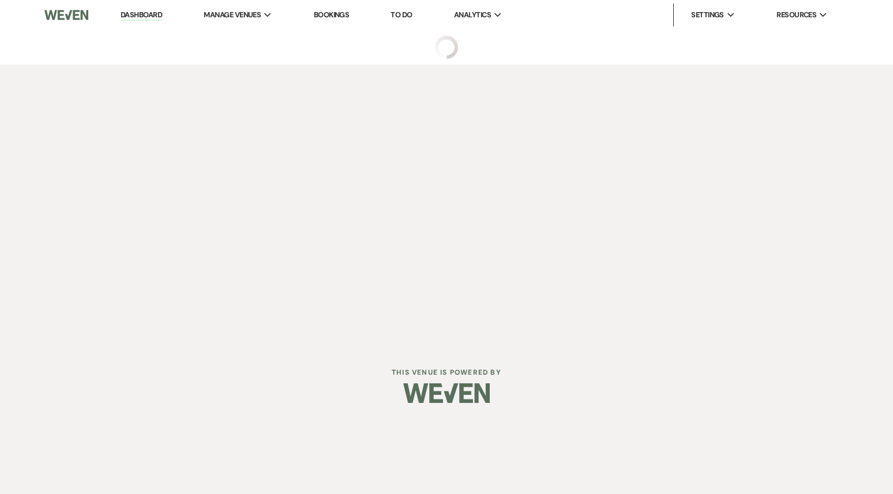
select select "4"
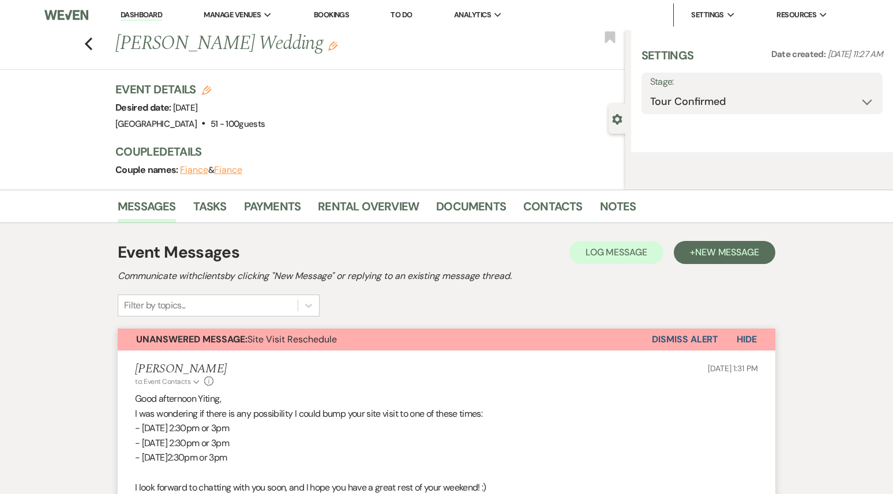
select select "2"
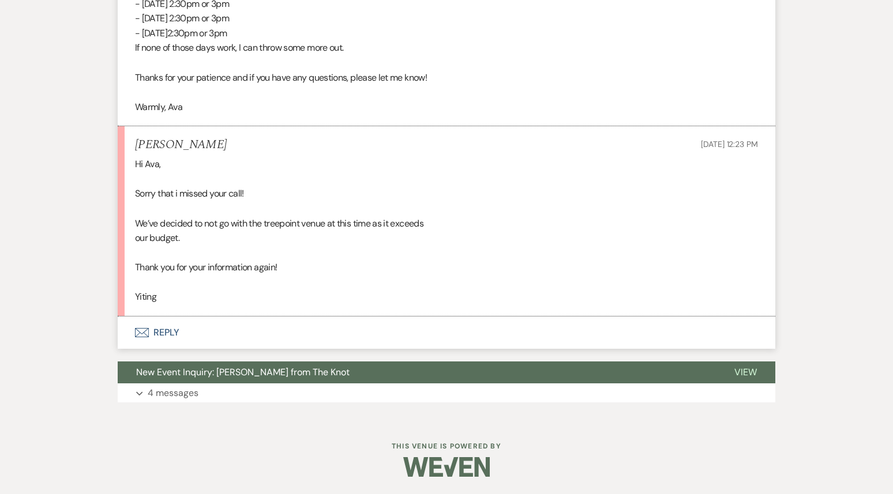
scroll to position [711, 0]
click at [275, 321] on button "Envelope Reply" at bounding box center [447, 333] width 658 height 32
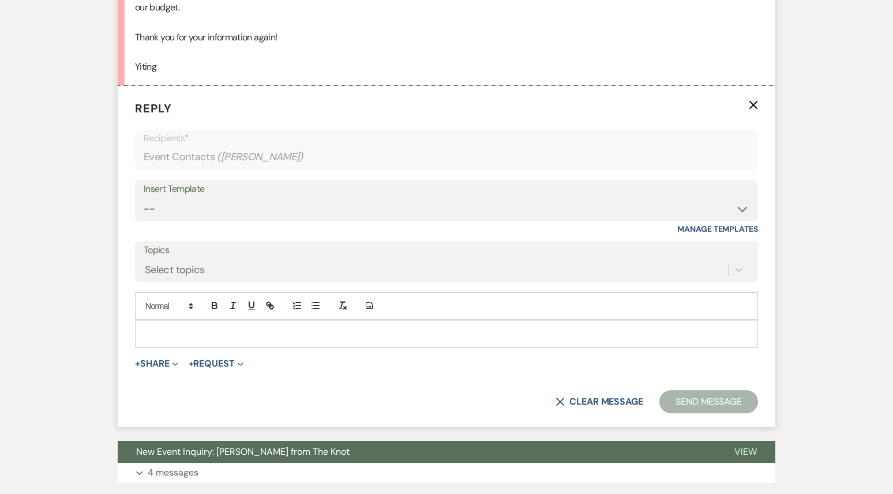
scroll to position [952, 0]
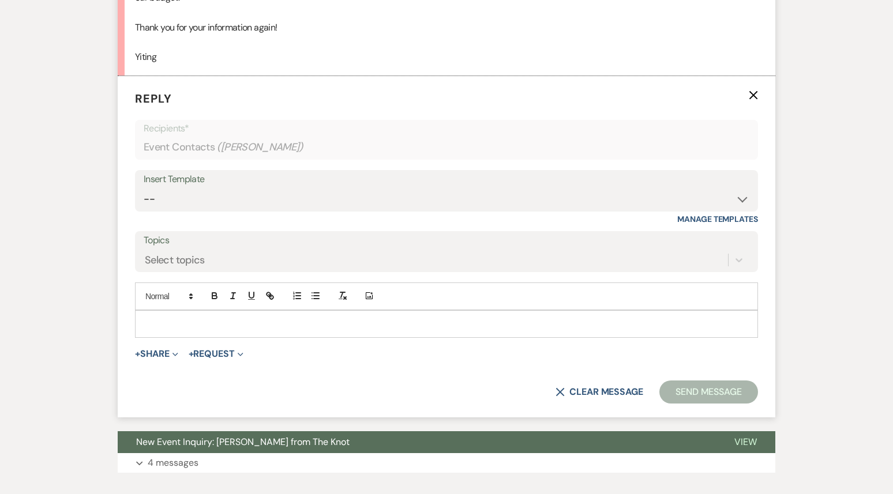
click at [218, 325] on p at bounding box center [446, 324] width 605 height 13
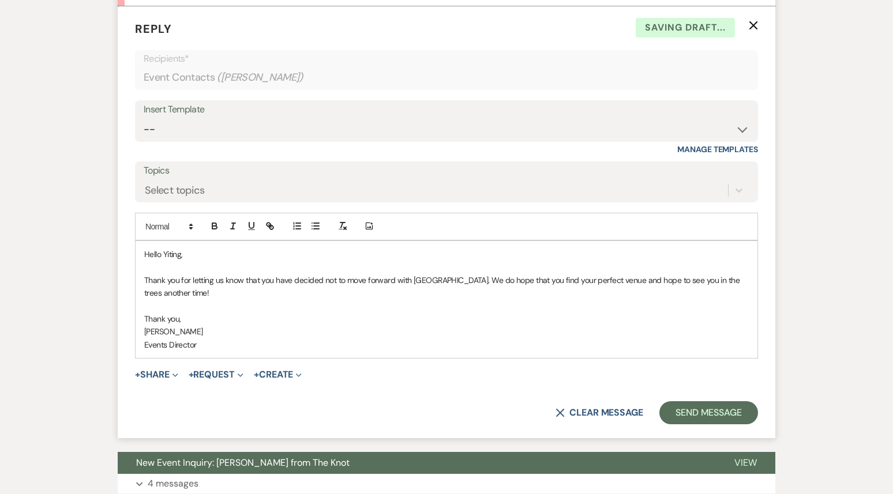
scroll to position [1028, 0]
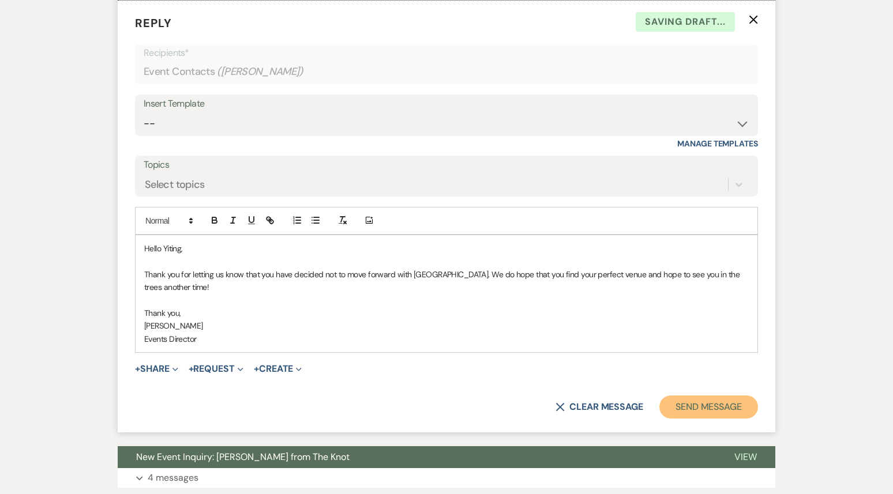
click at [715, 403] on button "Send Message" at bounding box center [709, 407] width 99 height 23
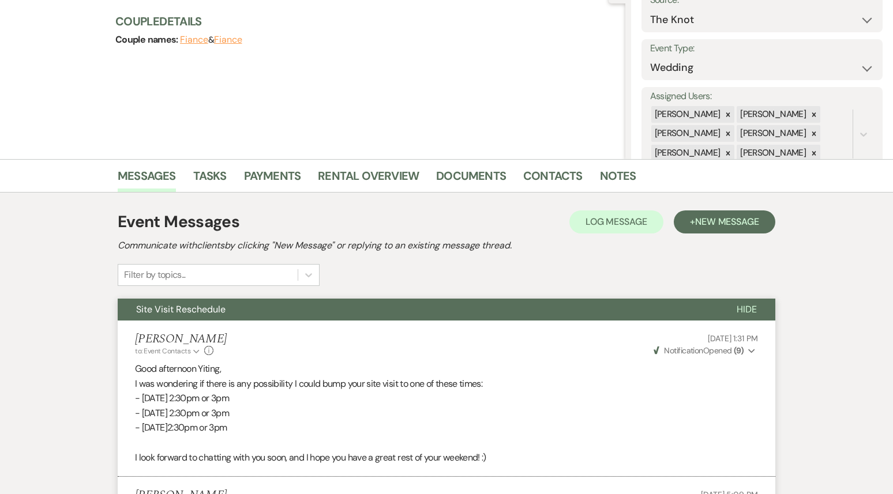
scroll to position [0, 0]
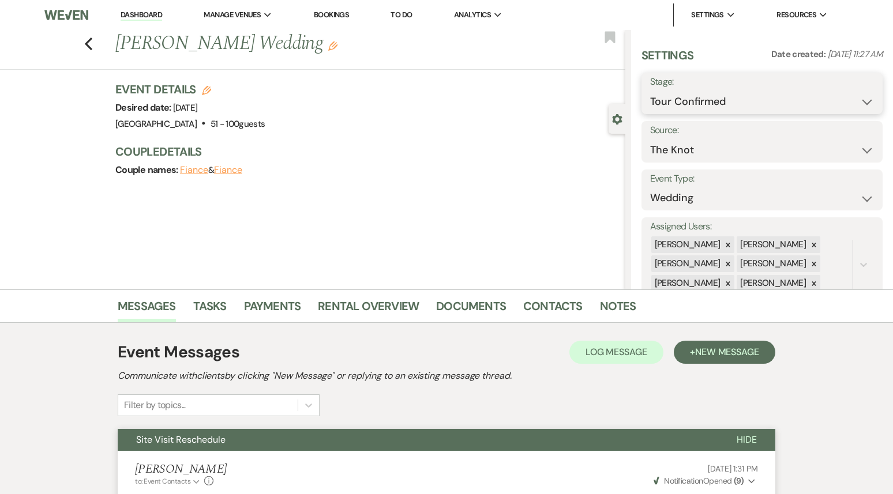
click at [703, 103] on select "Inquiry Follow Up Tour Requested Tour Confirmed Toured Proposal Sent Booked Lost" at bounding box center [762, 102] width 224 height 23
select select "8"
click at [650, 91] on select "Inquiry Follow Up Tour Requested Tour Confirmed Toured Proposal Sent Booked Lost" at bounding box center [762, 102] width 224 height 23
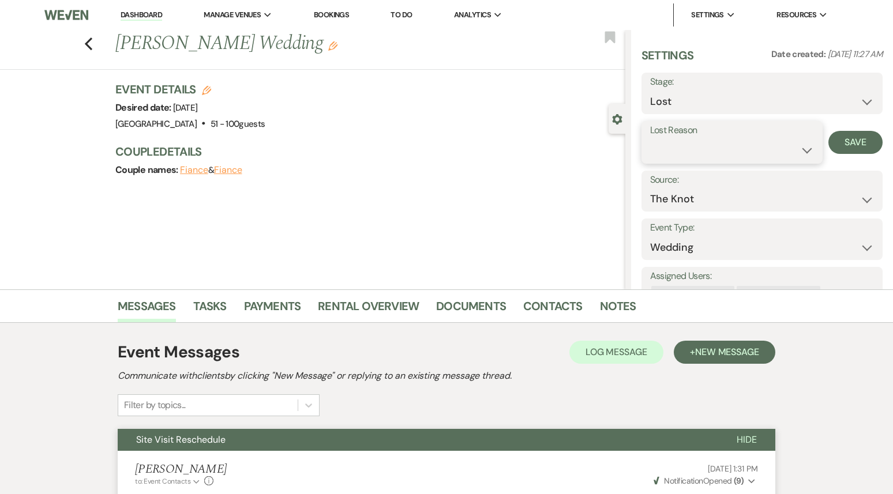
click at [705, 148] on select "Booked Elsewhere Budget Date Unavailable No Response Not a Good Match Capacity …" at bounding box center [732, 150] width 164 height 23
select select "7"
click at [650, 139] on select "Booked Elsewhere Budget Date Unavailable No Response Not a Good Match Capacity …" at bounding box center [732, 150] width 164 height 23
click at [848, 141] on button "Save" at bounding box center [856, 142] width 54 height 23
click at [92, 46] on icon "Previous" at bounding box center [88, 44] width 9 height 14
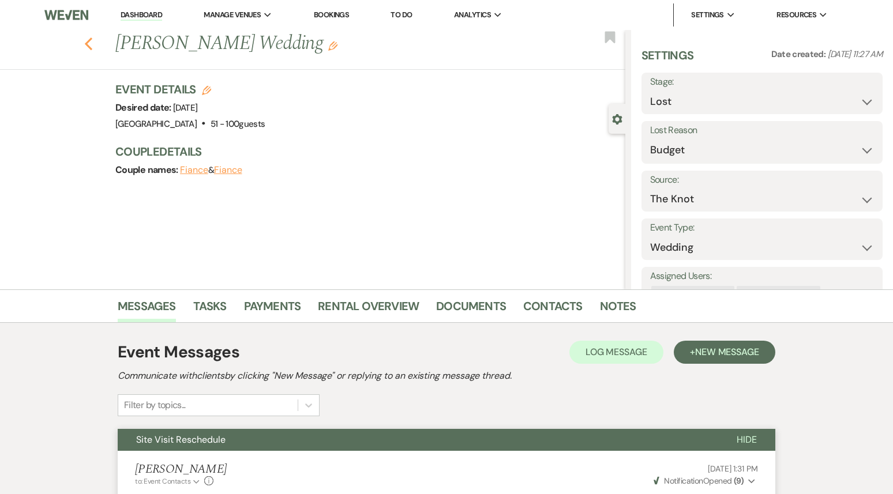
select select "4"
select select "8"
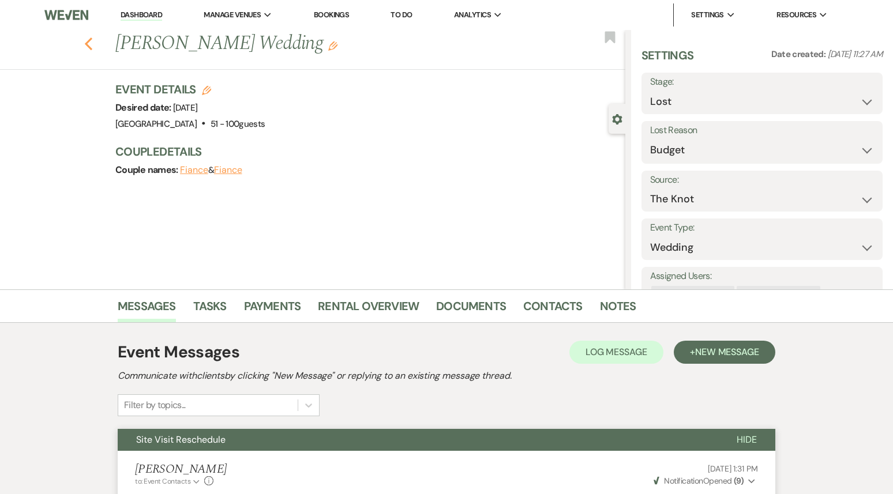
select select "7"
select select "4"
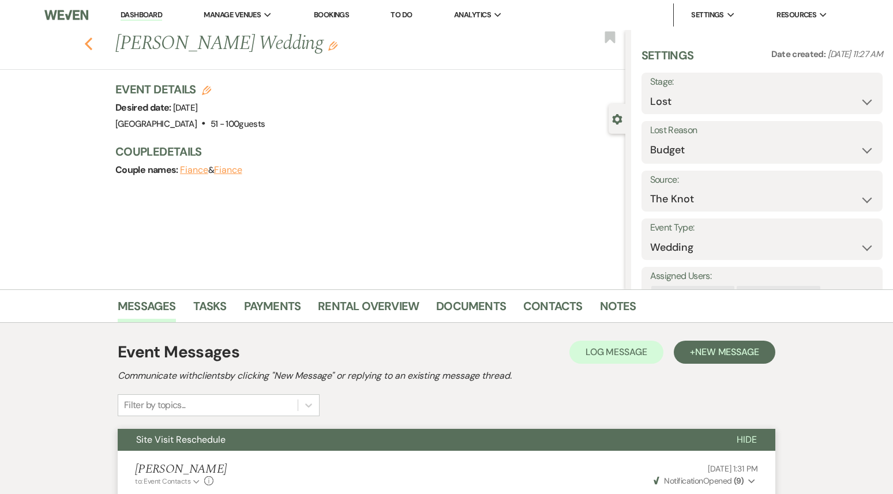
select select "4"
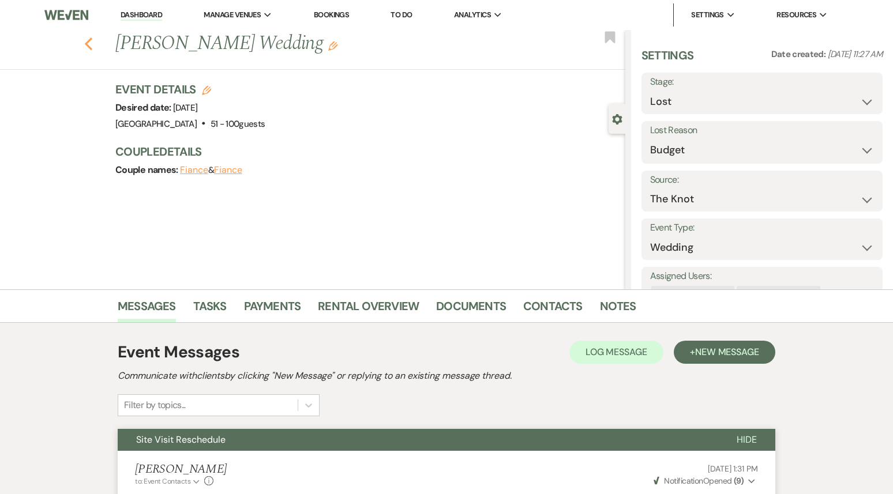
select select "4"
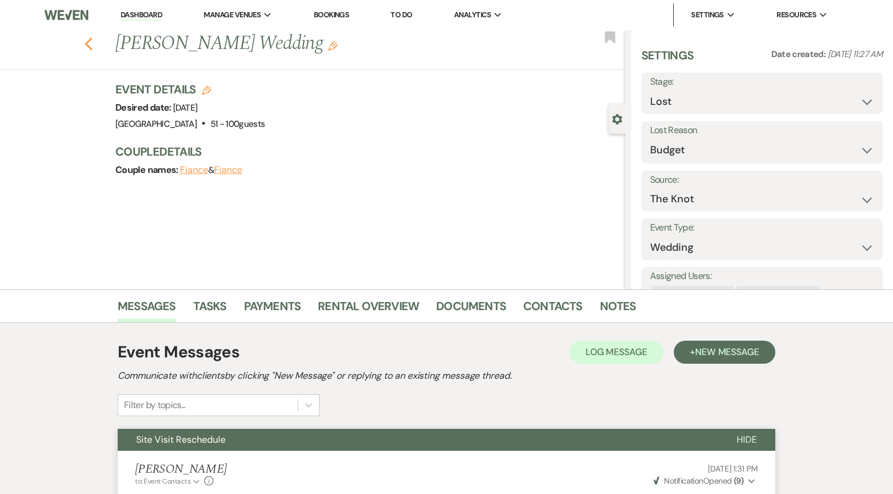
select select "4"
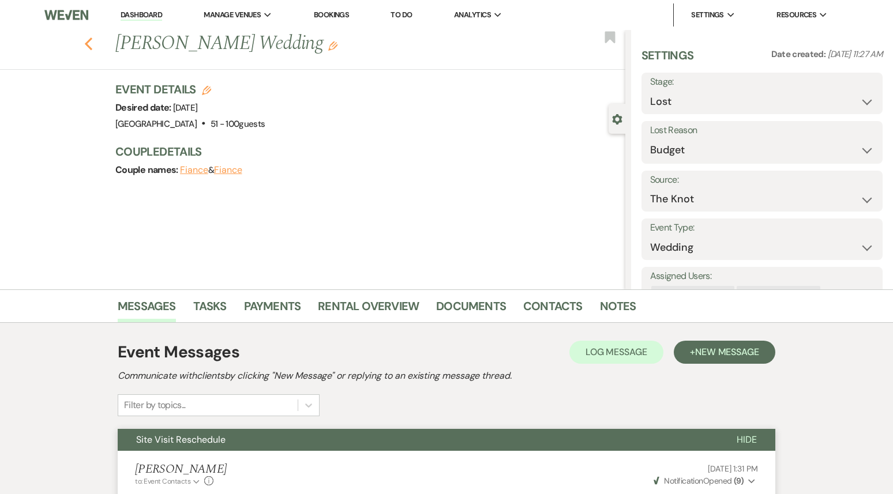
select select "4"
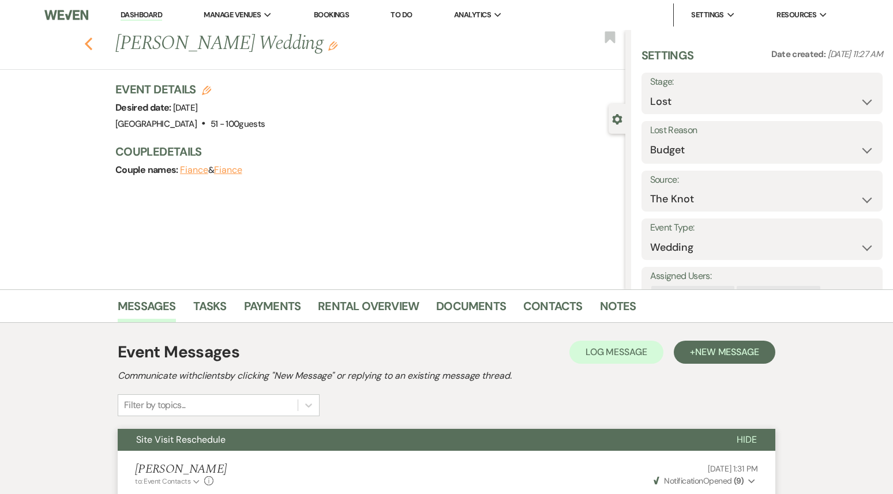
select select "4"
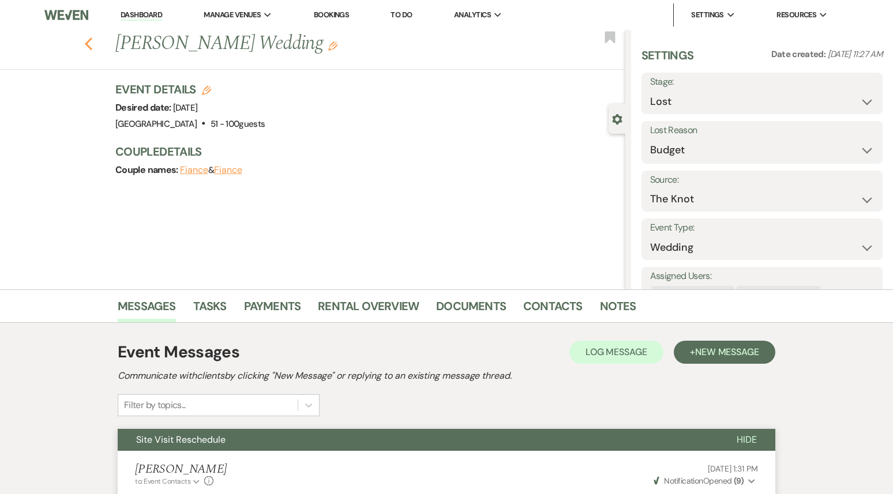
select select "4"
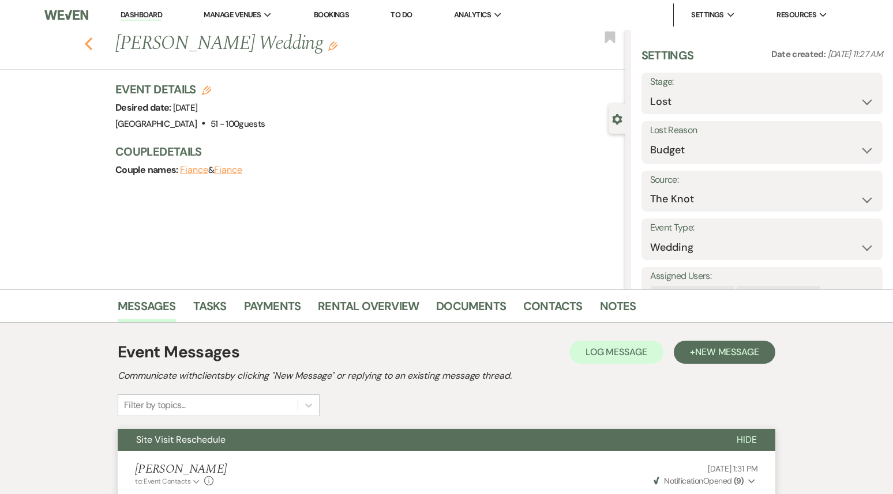
select select "4"
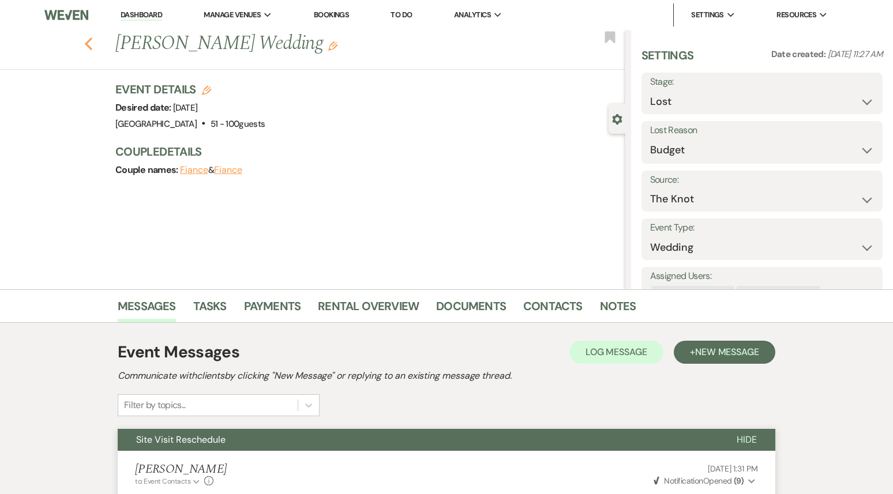
select select "4"
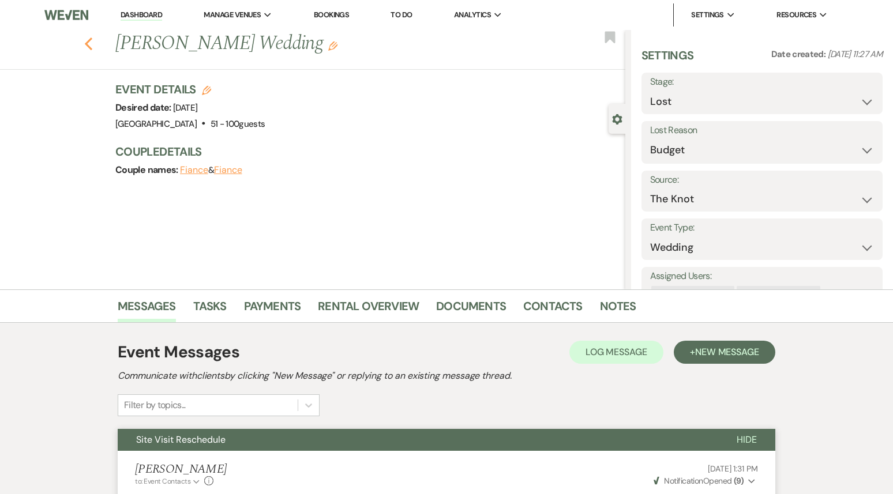
select select "4"
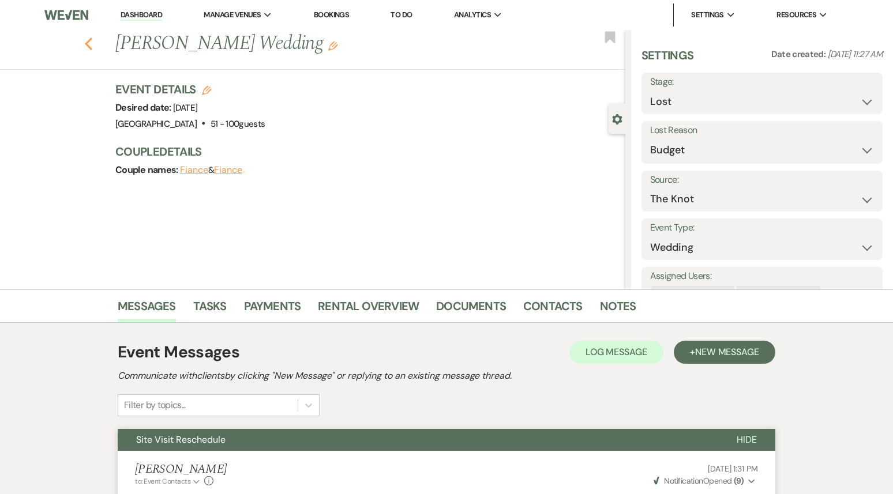
select select "4"
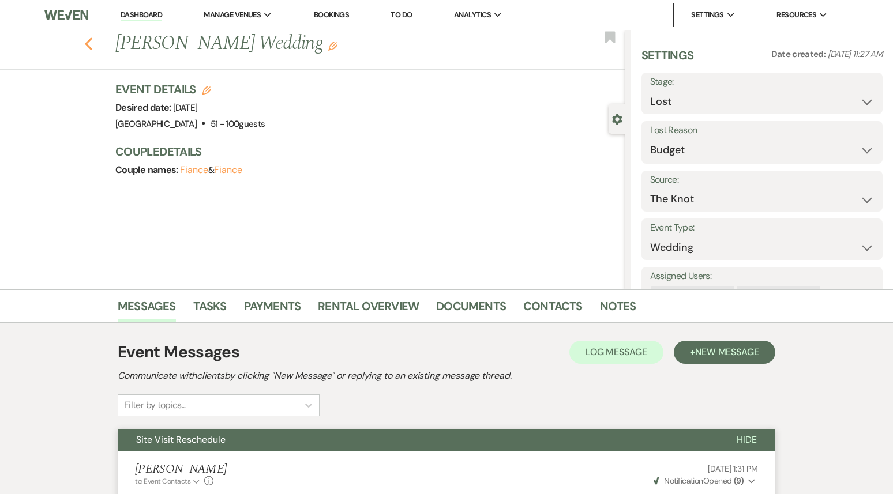
select select "4"
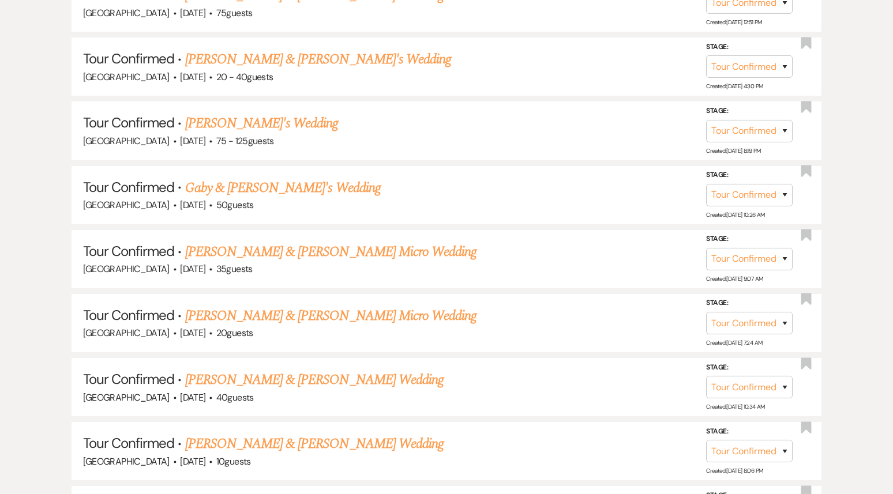
scroll to position [748, 0]
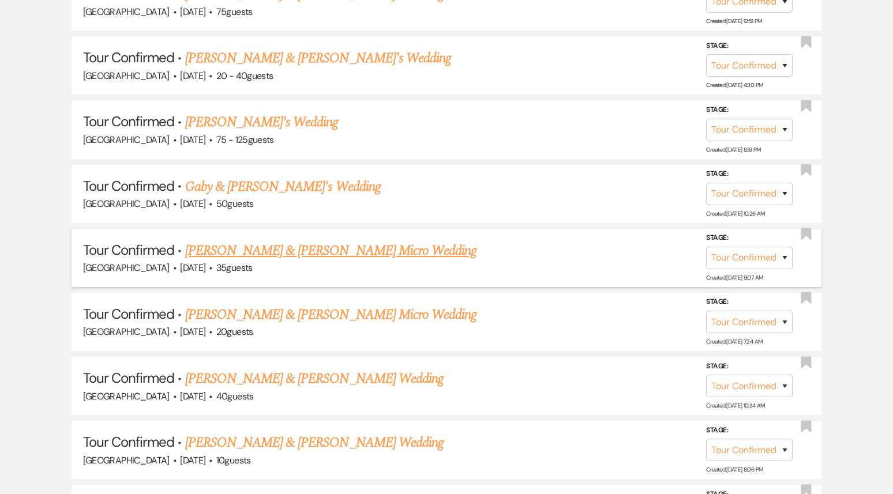
click at [302, 248] on link "[PERSON_NAME] & [PERSON_NAME] Micro Wedding" at bounding box center [331, 251] width 292 height 21
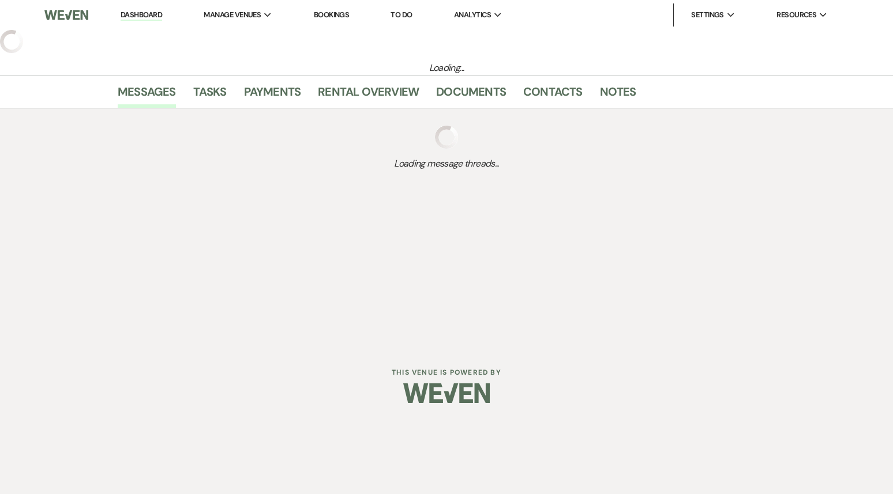
select select "4"
select select "5"
select select "16"
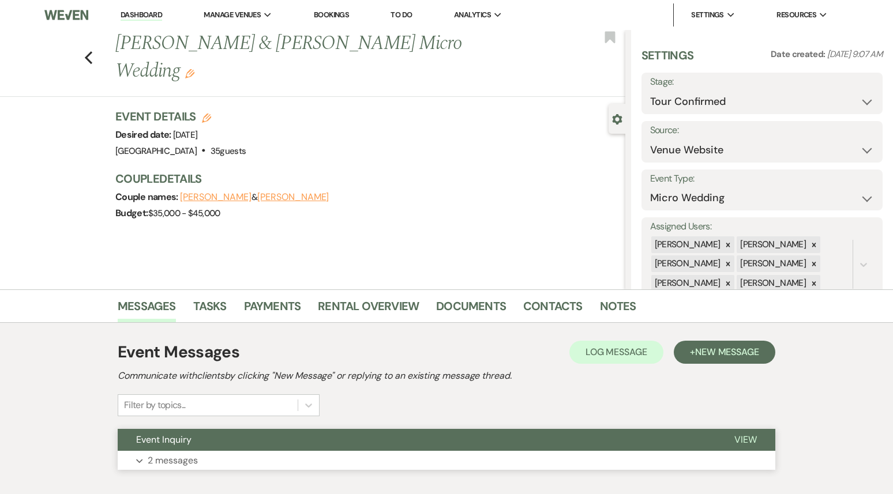
click at [289, 446] on button "Event Inquiry" at bounding box center [417, 440] width 598 height 22
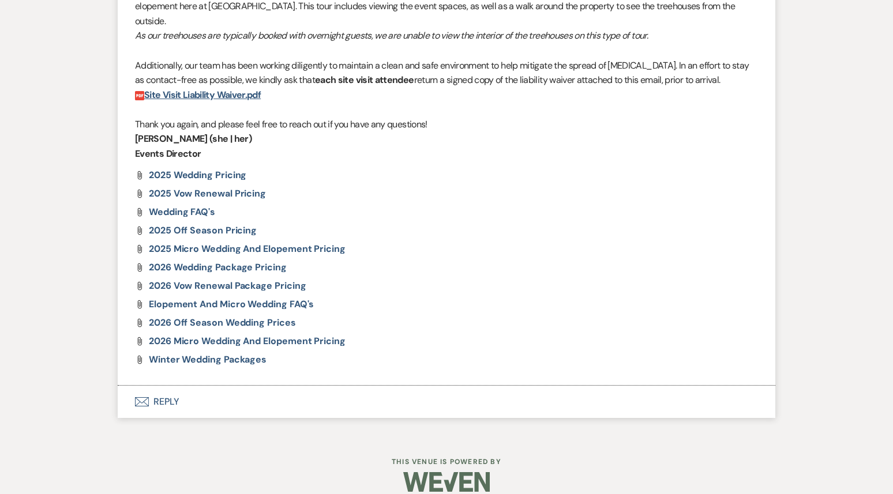
scroll to position [1059, 0]
click at [266, 385] on button "Envelope Reply" at bounding box center [447, 401] width 658 height 32
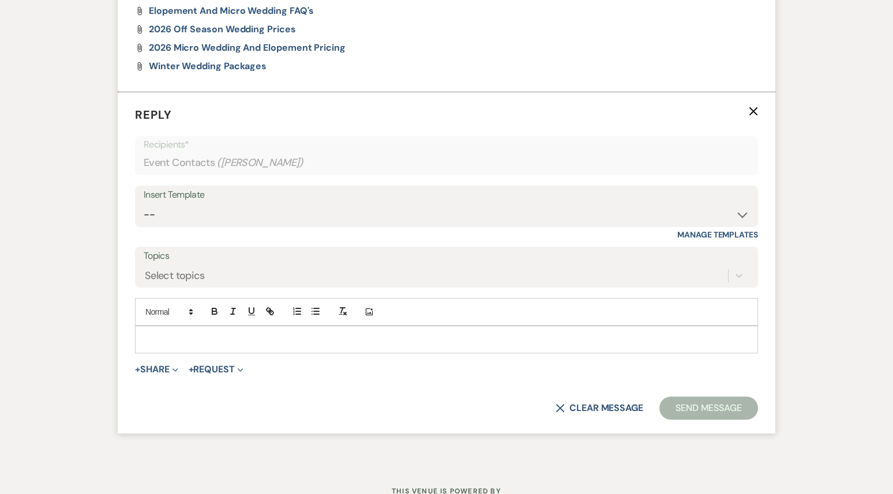
scroll to position [1353, 0]
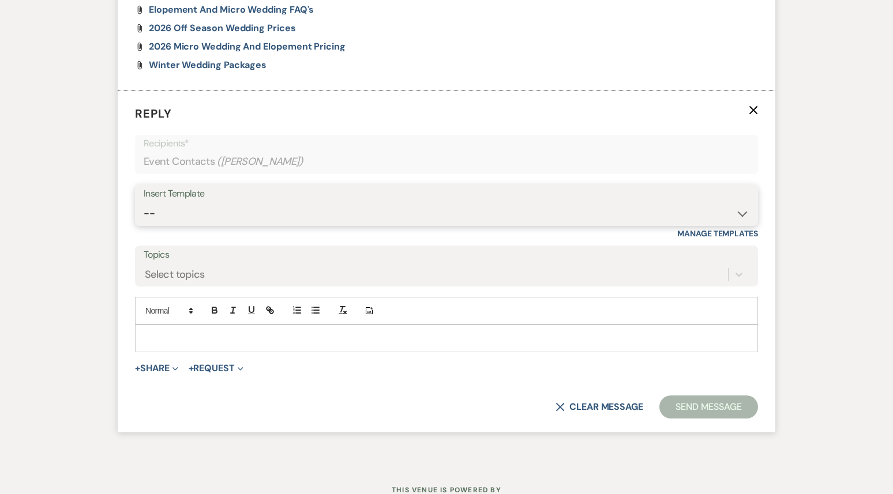
click at [274, 203] on select "-- Weven Planning Portal Introduction (Booked Events) 1st planning email ([PERS…" at bounding box center [447, 214] width 606 height 23
select select "886"
click at [144, 203] on select "-- Weven Planning Portal Introduction (Booked Events) 1st planning email ([PERS…" at bounding box center [447, 214] width 606 height 23
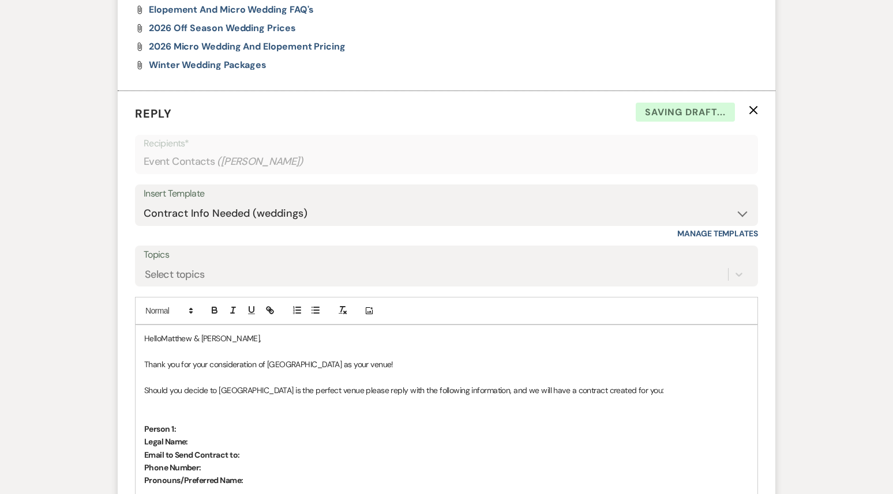
click at [162, 332] on p "HelloMatthew & [PERSON_NAME]," at bounding box center [446, 338] width 605 height 13
drag, startPoint x: 193, startPoint y: 324, endPoint x: 179, endPoint y: 324, distance: 13.3
click at [179, 332] on p "Hello [PERSON_NAME] & [PERSON_NAME]," at bounding box center [446, 338] width 605 height 13
drag, startPoint x: 381, startPoint y: 351, endPoint x: 206, endPoint y: 353, distance: 174.8
click at [206, 358] on p "Thank you for your consideration of [GEOGRAPHIC_DATA] as your venue!" at bounding box center [446, 364] width 605 height 13
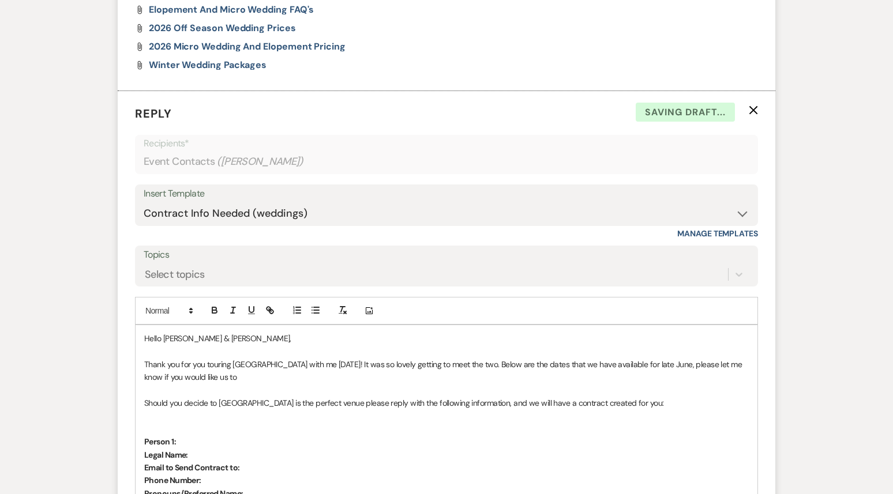
click at [717, 358] on p "Thank you for you touring [GEOGRAPHIC_DATA] with me [DATE]! It was so lovely ge…" at bounding box center [446, 371] width 605 height 26
click at [248, 384] on p at bounding box center [446, 390] width 605 height 13
click at [237, 361] on p "Thank you for you touring [GEOGRAPHIC_DATA] with me [DATE]! It was so lovely ge…" at bounding box center [446, 371] width 605 height 26
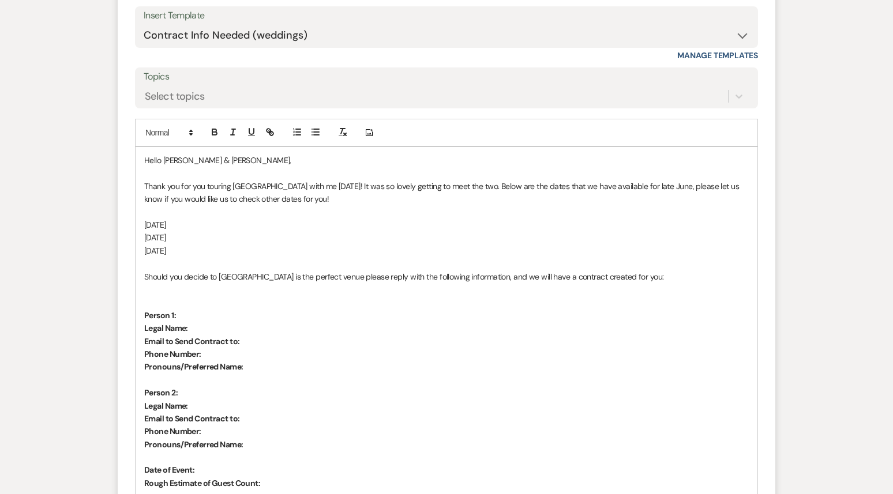
scroll to position [1528, 0]
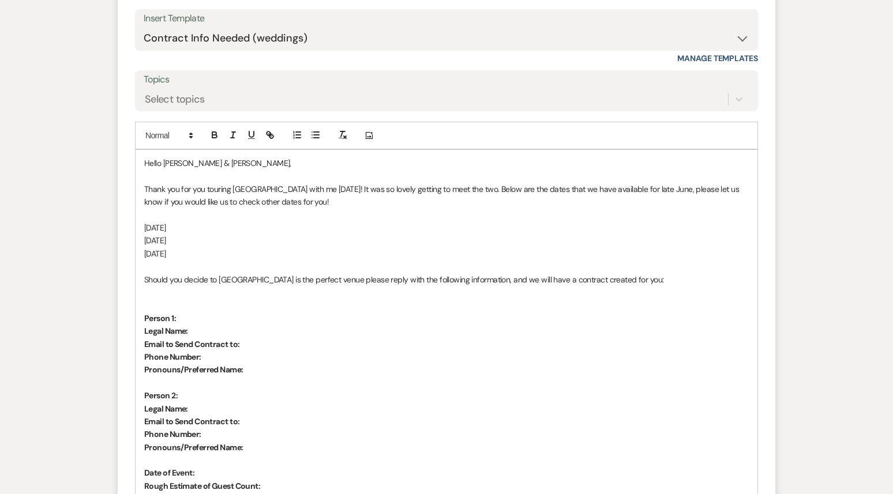
click at [317, 186] on p "Thank you for you touring [GEOGRAPHIC_DATA] with me [DATE]! It was so lovely ge…" at bounding box center [446, 196] width 605 height 26
drag, startPoint x: 224, startPoint y: 238, endPoint x: 138, endPoint y: 216, distance: 88.2
click at [138, 215] on div "Hello [PERSON_NAME] & [PERSON_NAME], Thank you for you touring [GEOGRAPHIC_DATA…" at bounding box center [447, 389] width 622 height 479
click at [316, 130] on icon "button" at bounding box center [315, 135] width 10 height 10
click at [310, 234] on li "[DATE]" at bounding box center [452, 240] width 593 height 13
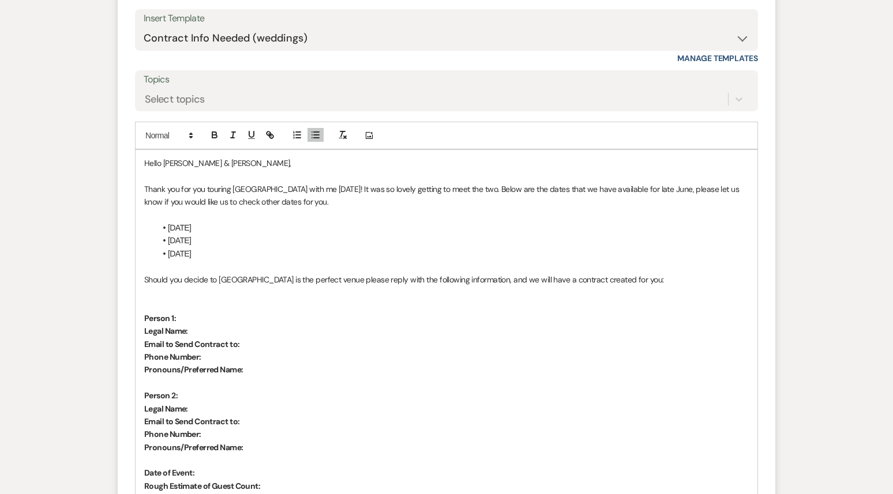
click at [317, 189] on p "Thank you for you touring [GEOGRAPHIC_DATA] with me [DATE]! It was so lovely ge…" at bounding box center [446, 196] width 605 height 26
click at [427, 187] on p "Thank you for you touring [GEOGRAPHIC_DATA] with me [DATE]! It was so lovely ge…" at bounding box center [446, 196] width 605 height 26
click at [429, 188] on p "Thank you for you touring [GEOGRAPHIC_DATA] with me [DATE]! It was so lovely ge…" at bounding box center [446, 196] width 605 height 26
click at [495, 186] on p "Thank you for you touring [GEOGRAPHIC_DATA] with me [DATE]! It was so lovely ge…" at bounding box center [446, 196] width 605 height 26
drag, startPoint x: 481, startPoint y: 190, endPoint x: 305, endPoint y: 190, distance: 176.6
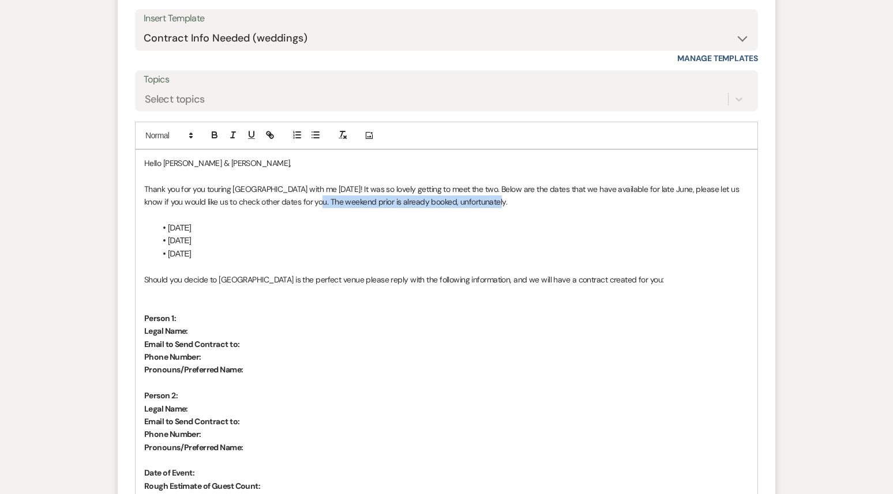
click at [305, 190] on p "Thank you for you touring [GEOGRAPHIC_DATA] with me [DATE]! It was so lovely ge…" at bounding box center [446, 196] width 605 height 26
click at [148, 260] on p at bounding box center [446, 266] width 605 height 13
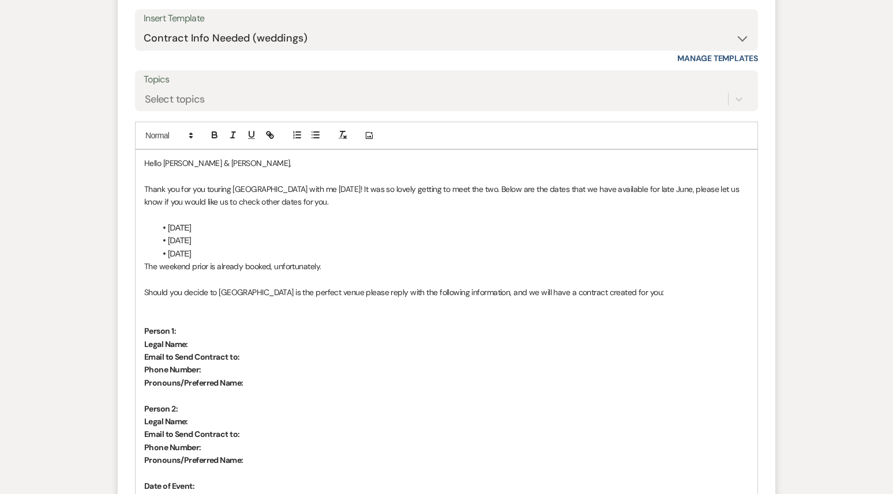
click at [340, 260] on p "The weekend prior is already booked, unfortunately." at bounding box center [446, 266] width 605 height 13
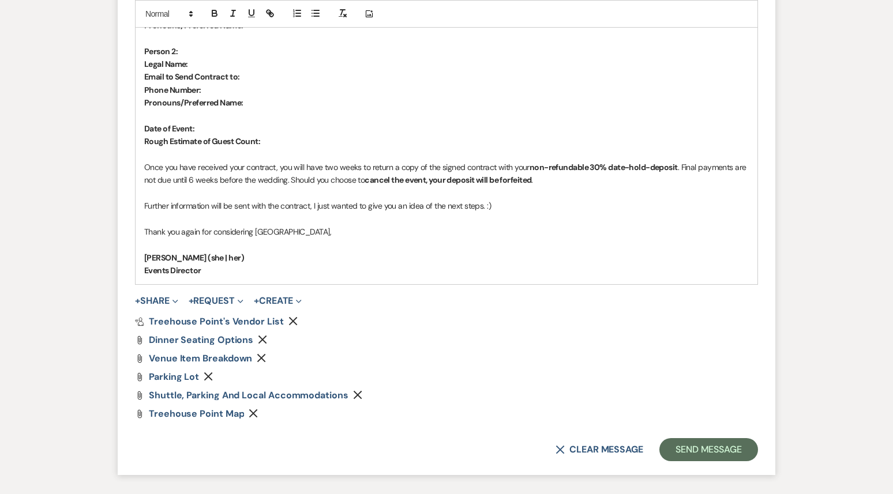
scroll to position [1957, 0]
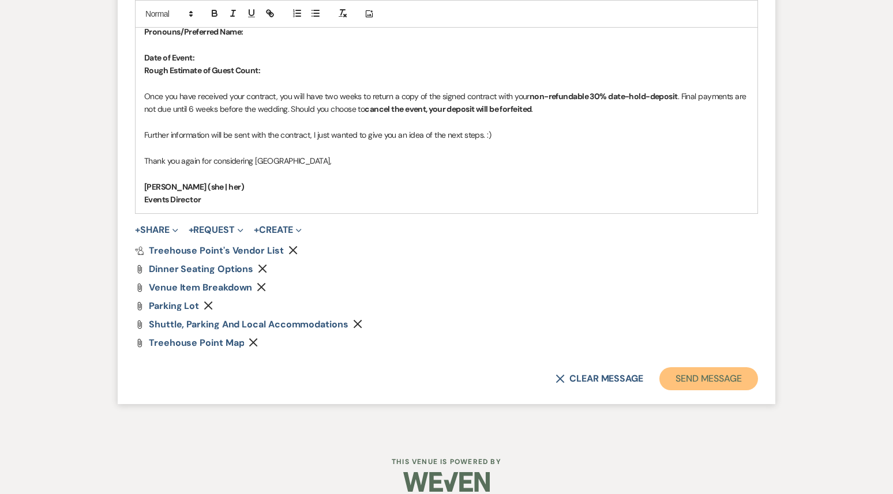
click at [726, 370] on button "Send Message" at bounding box center [709, 379] width 99 height 23
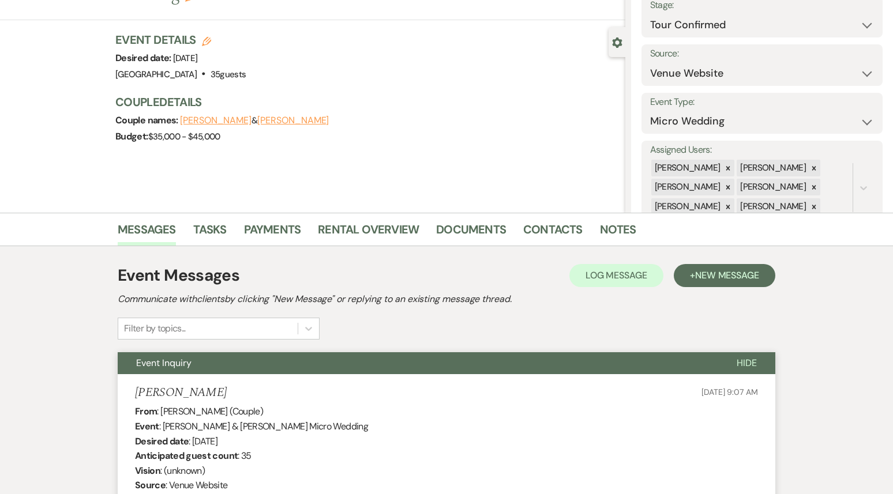
scroll to position [0, 0]
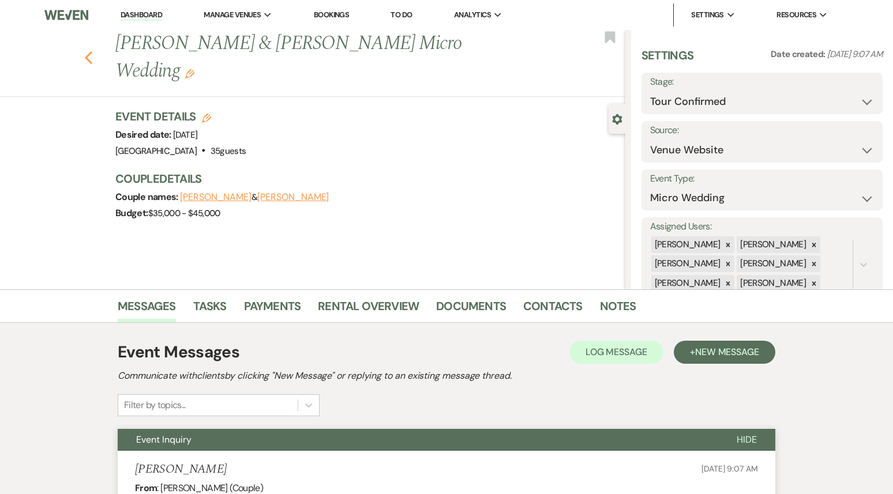
click at [87, 51] on icon "Previous" at bounding box center [88, 58] width 9 height 14
select select "4"
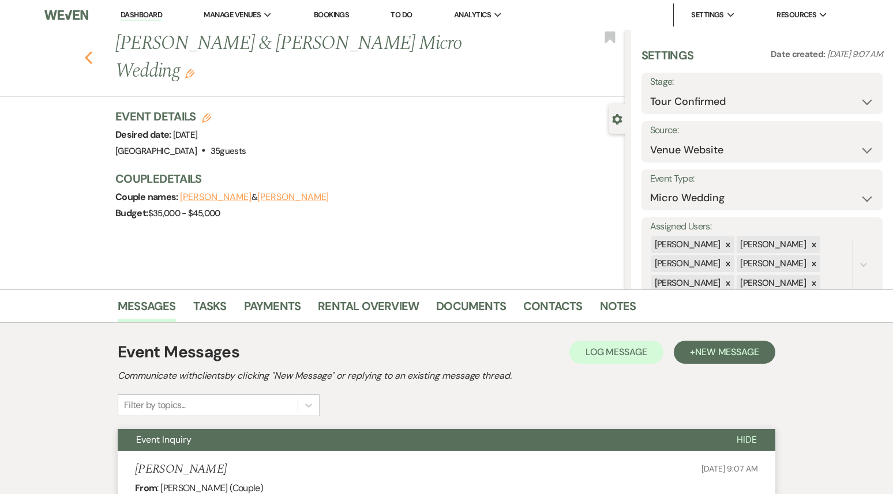
select select "4"
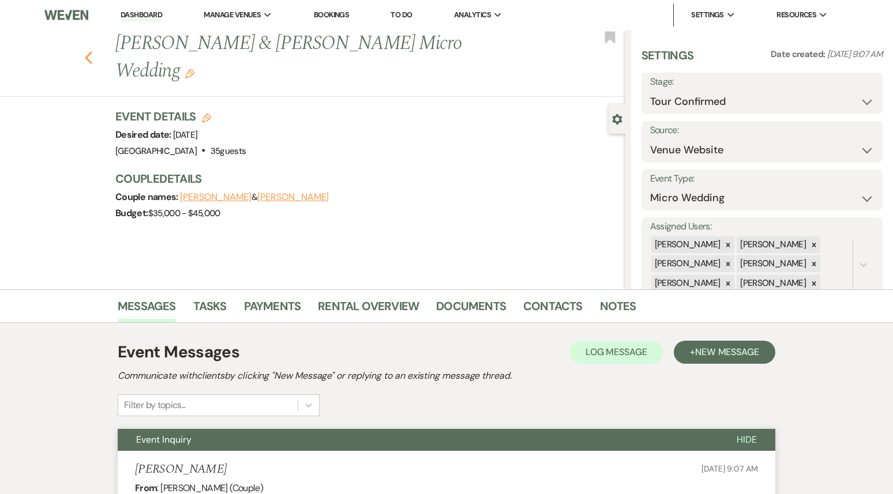
select select "4"
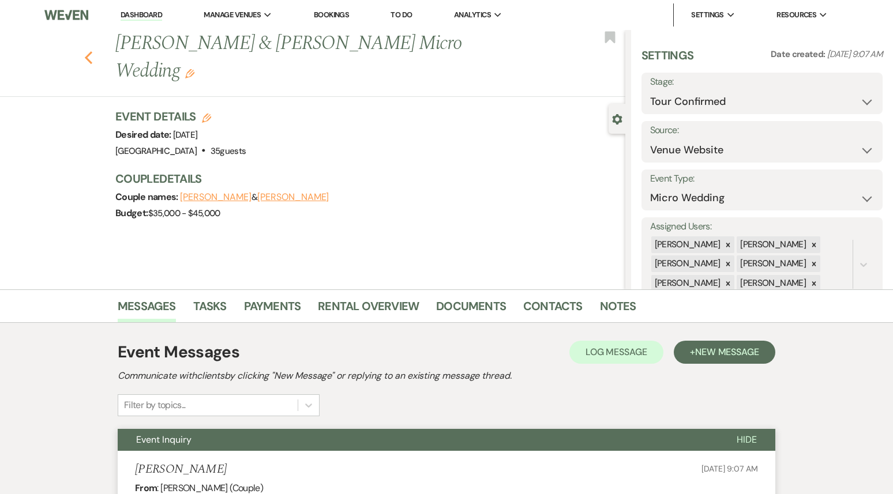
select select "4"
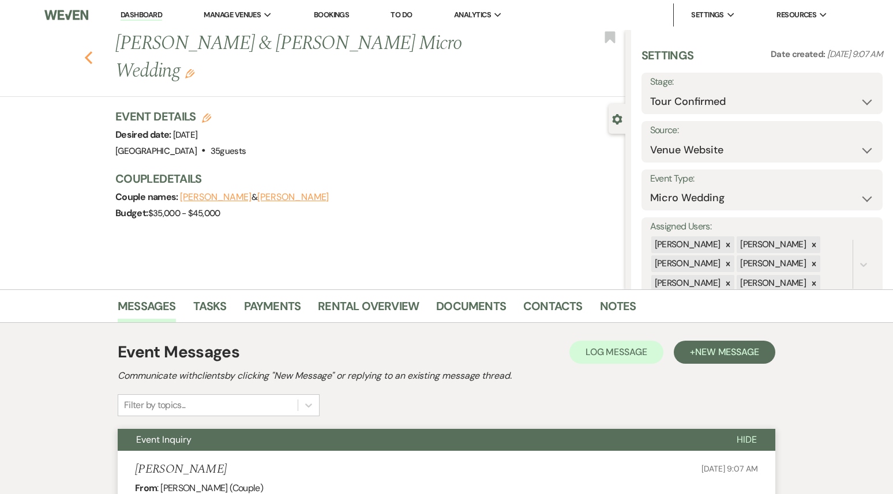
select select "4"
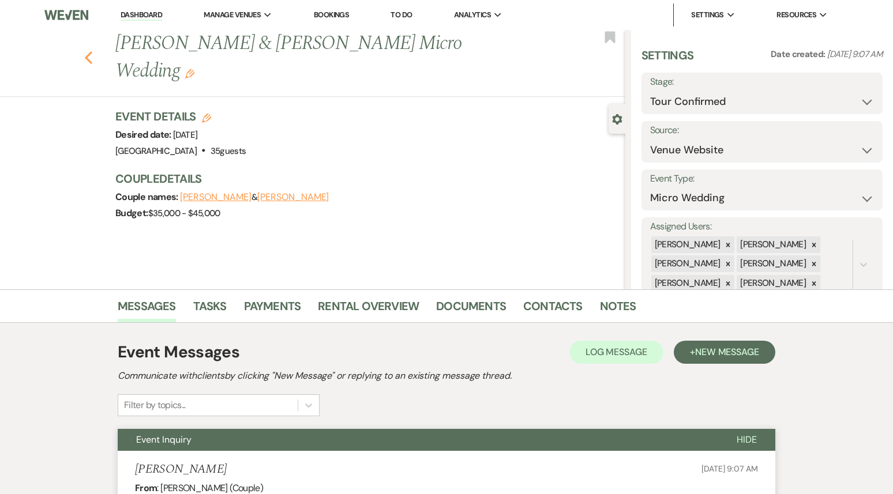
select select "4"
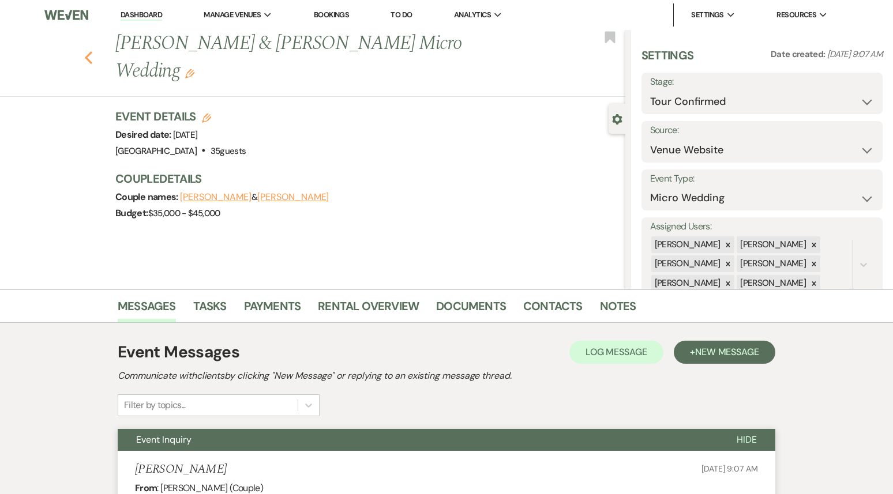
select select "4"
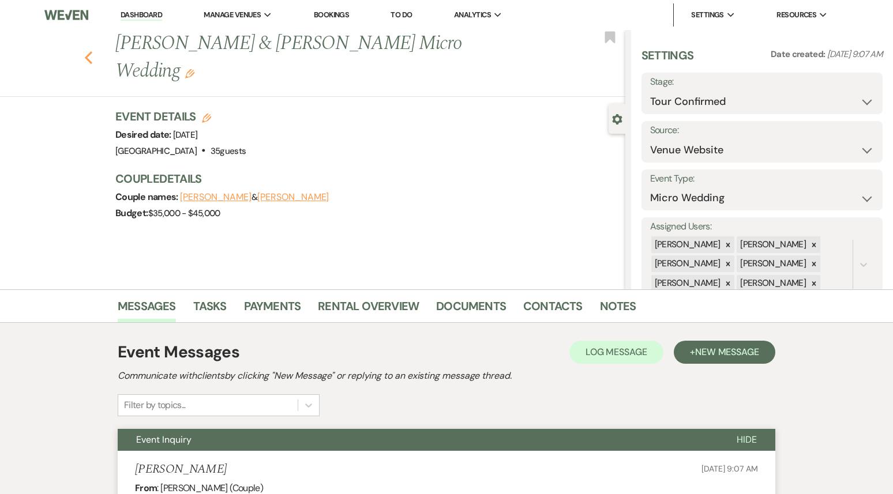
select select "4"
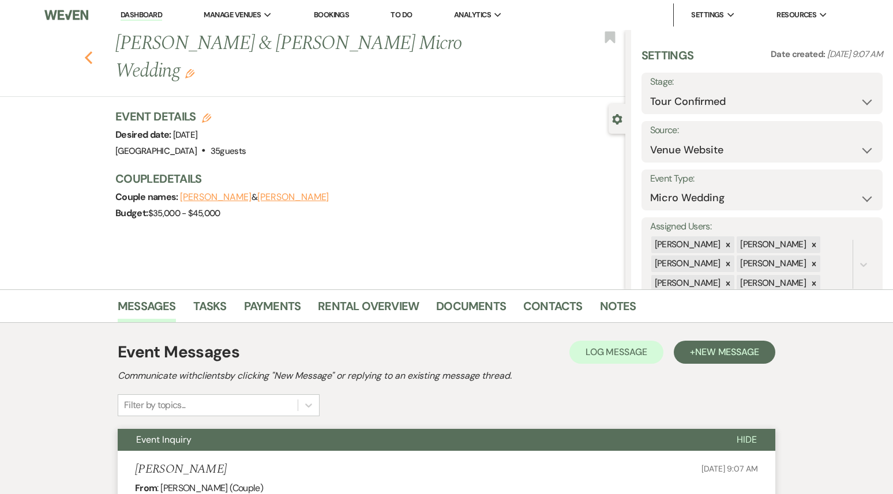
select select "4"
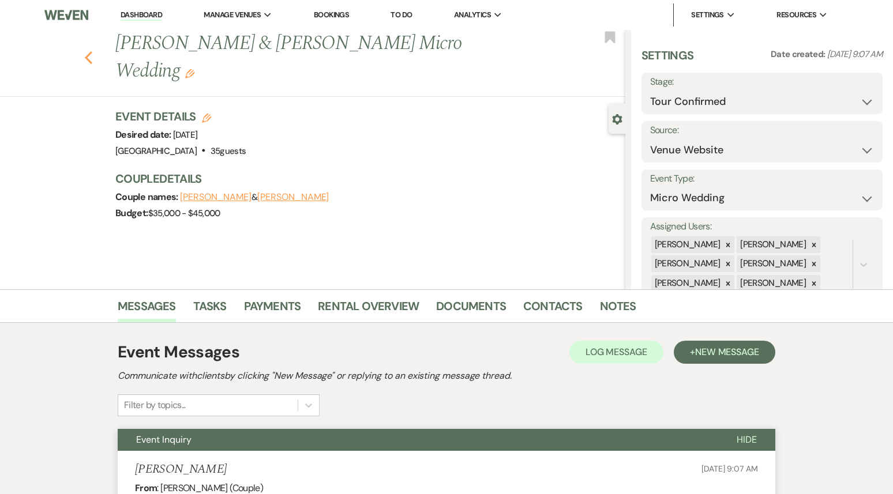
select select "4"
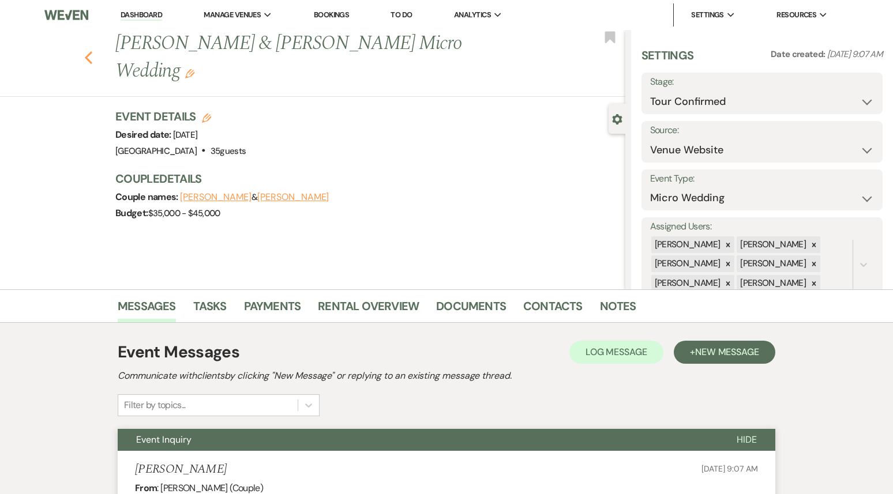
select select "4"
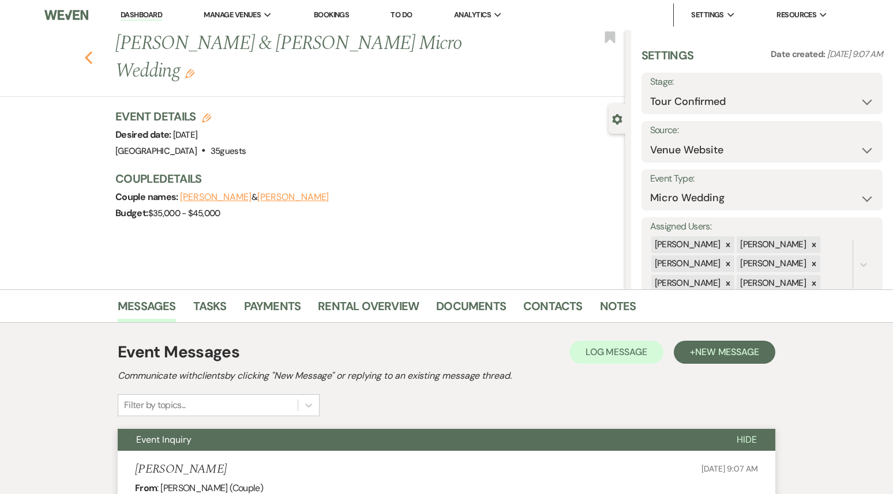
select select "4"
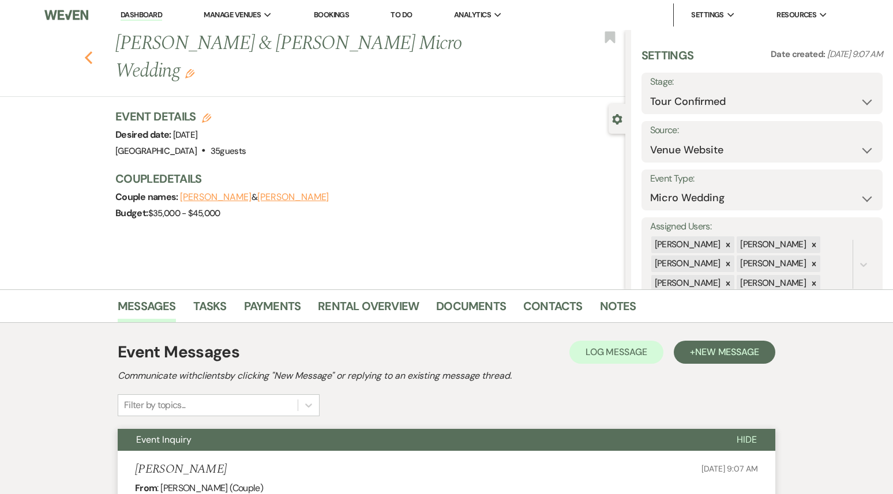
select select "4"
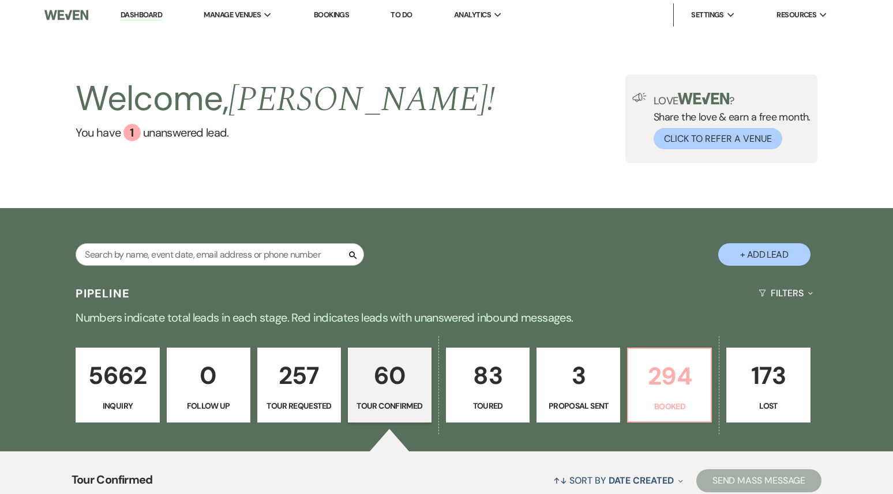
click at [679, 397] on link "294 Booked" at bounding box center [669, 385] width 85 height 75
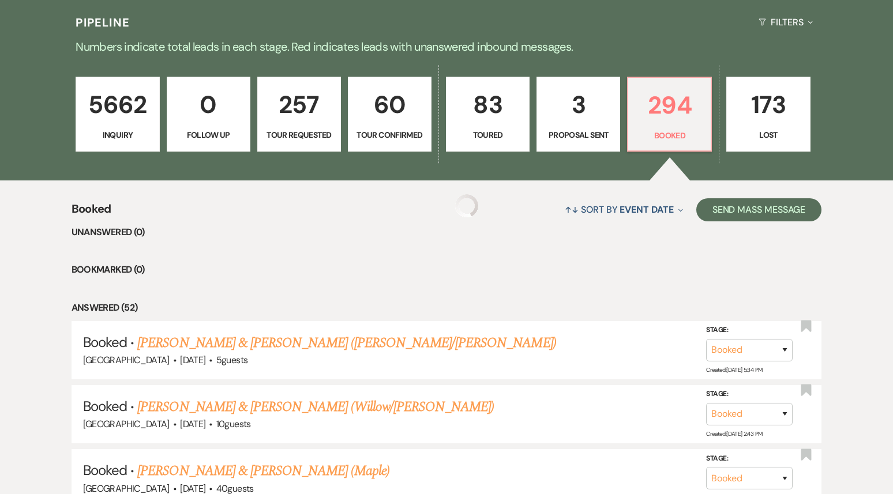
scroll to position [291, 0]
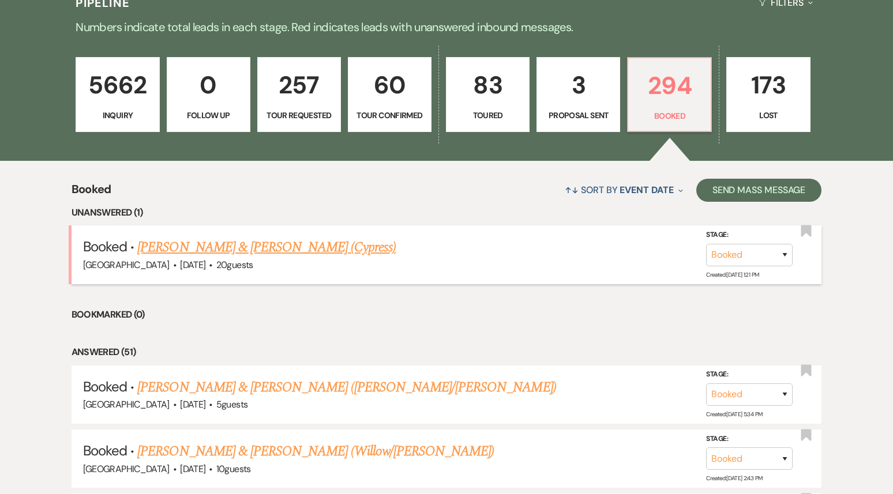
click at [287, 251] on link "[PERSON_NAME] & [PERSON_NAME] (Cypress)" at bounding box center [266, 247] width 258 height 21
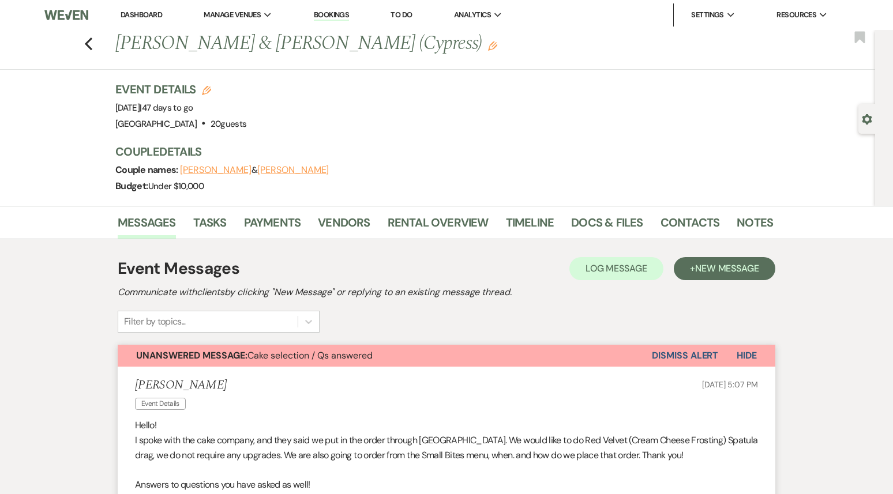
click at [149, 17] on link "Dashboard" at bounding box center [142, 15] width 42 height 10
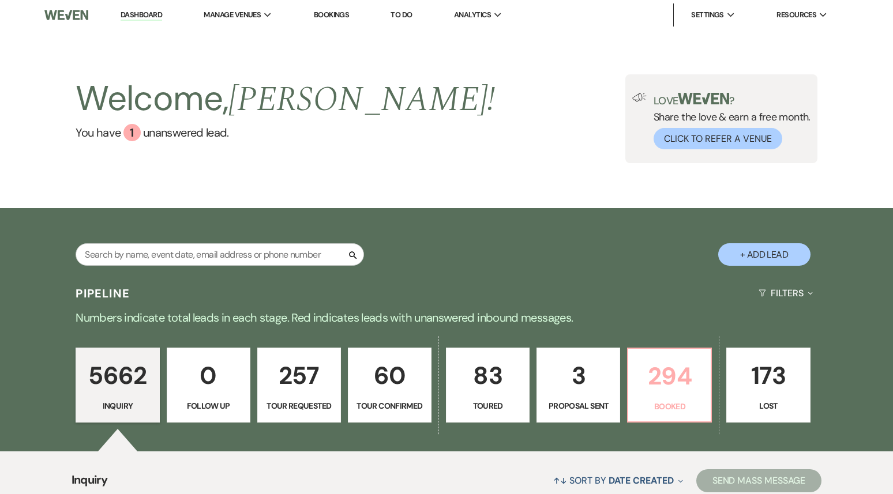
click at [660, 410] on p "Booked" at bounding box center [669, 406] width 69 height 13
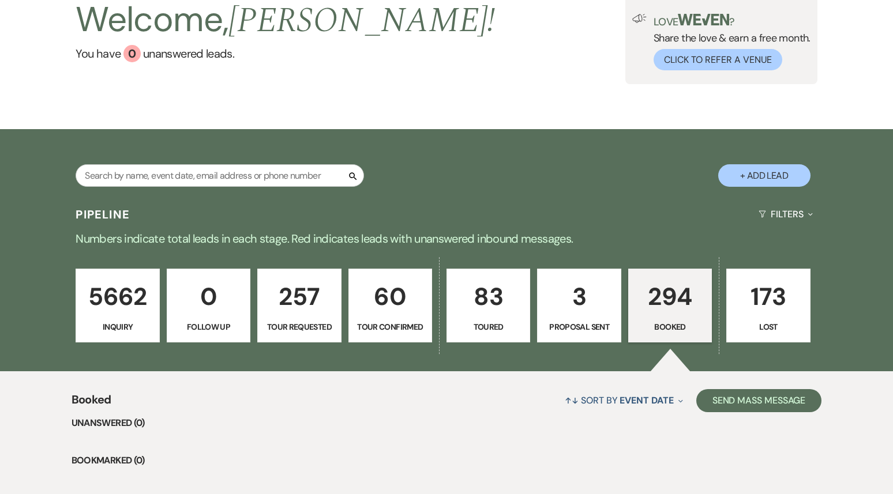
scroll to position [80, 0]
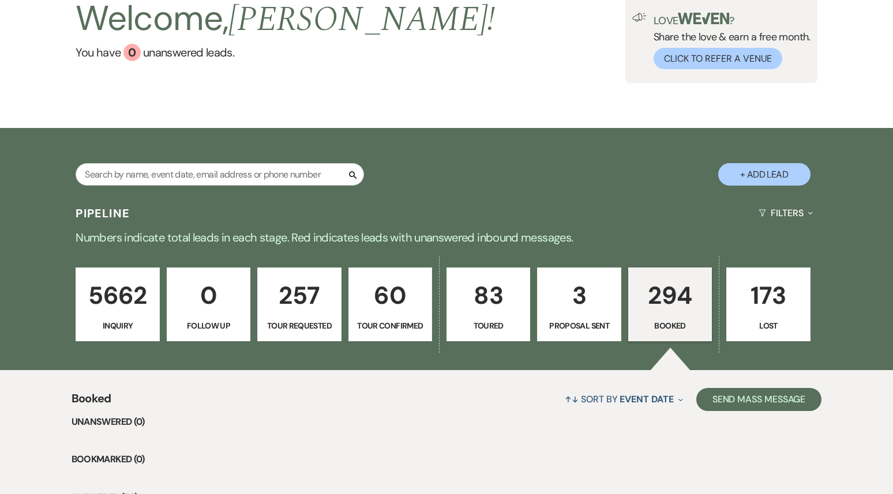
click at [120, 301] on p "5662" at bounding box center [117, 295] width 69 height 39
